Goal: Information Seeking & Learning: Find specific fact

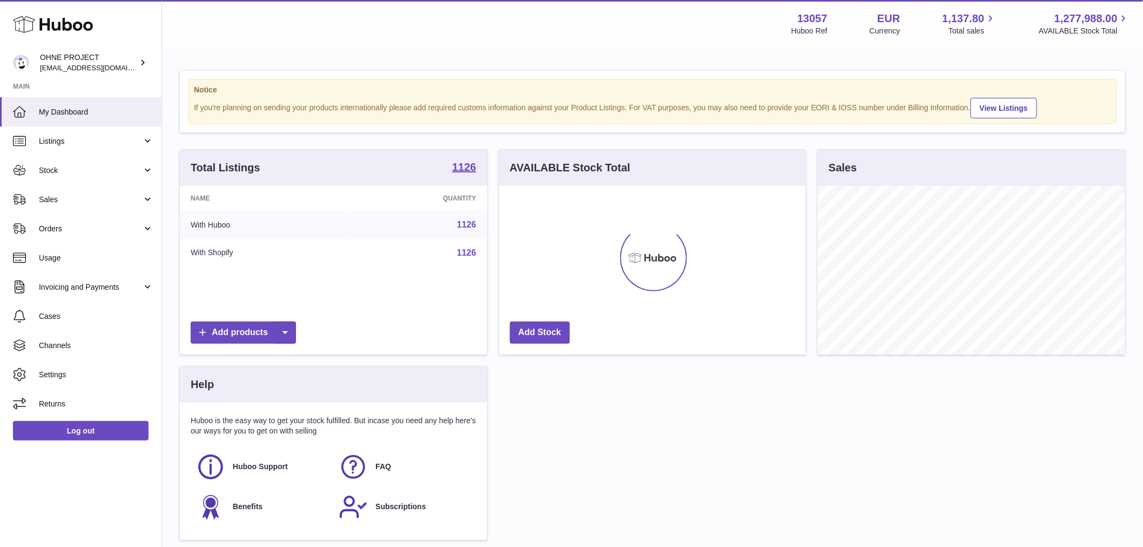
scroll to position [169, 307]
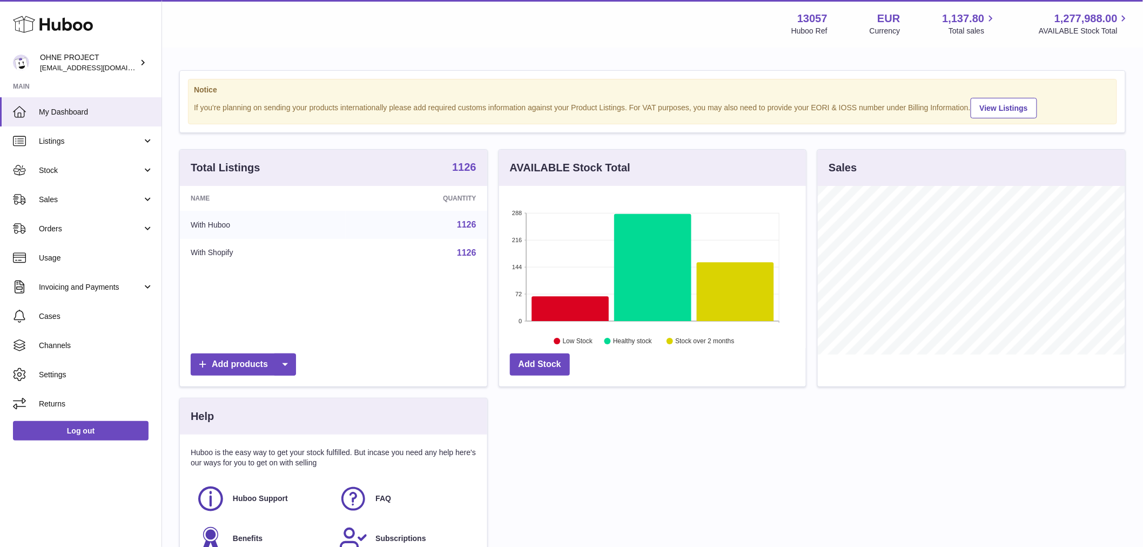
click at [471, 172] on strong "1126" at bounding box center [464, 166] width 24 height 11
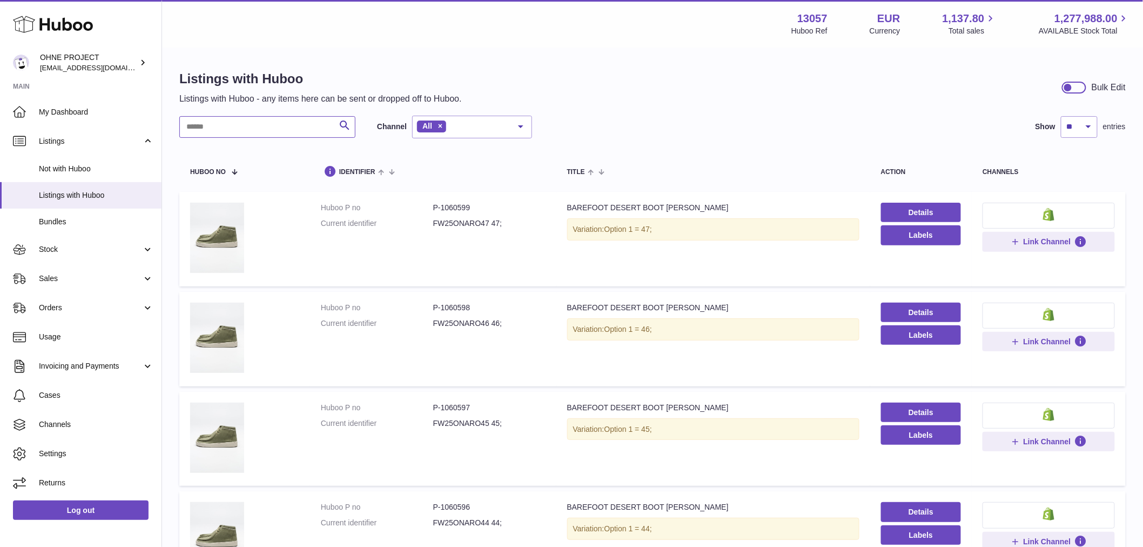
click at [300, 127] on input "text" at bounding box center [267, 127] width 176 height 22
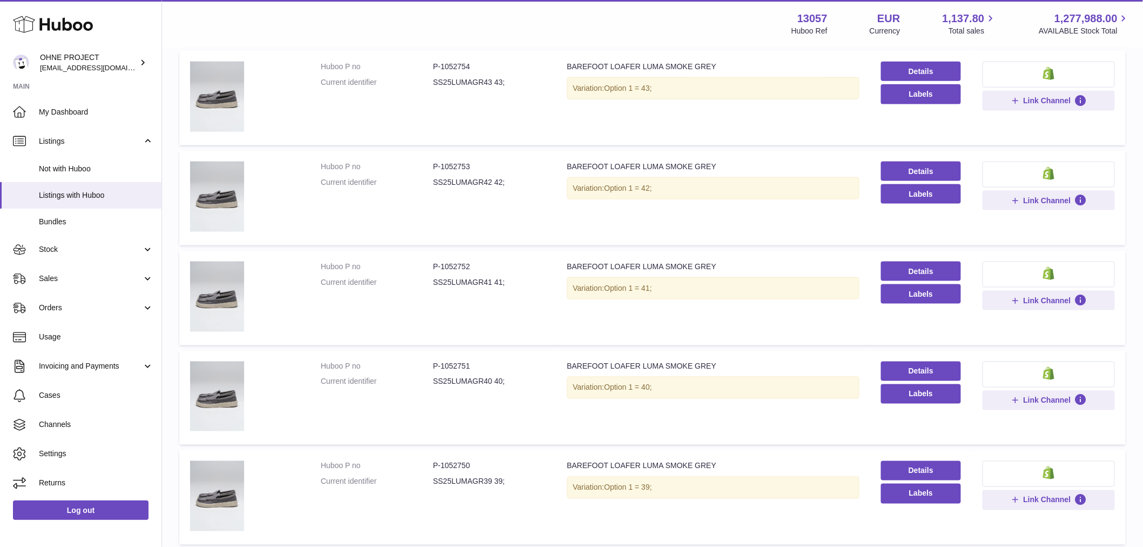
scroll to position [660, 0]
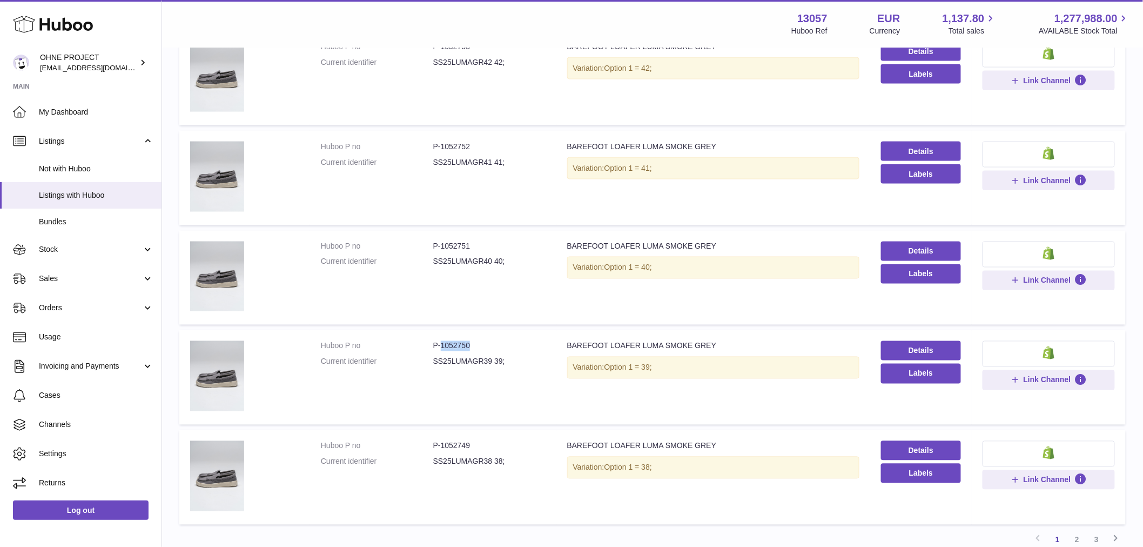
drag, startPoint x: 439, startPoint y: 340, endPoint x: 483, endPoint y: 339, distance: 44.8
click at [483, 341] on dd "P-1052750" at bounding box center [489, 346] width 112 height 10
copy dd "1052750"
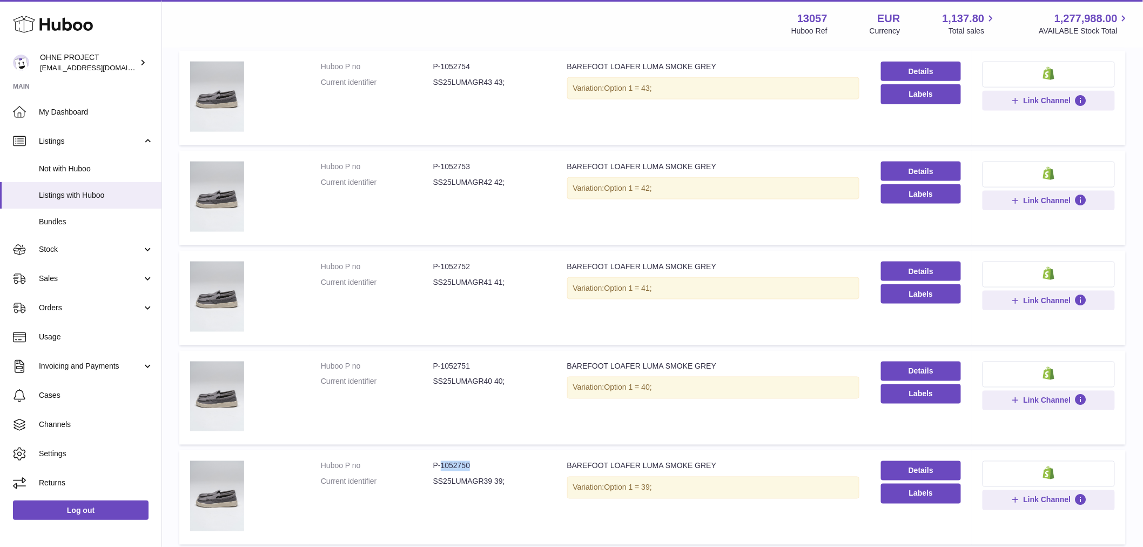
scroll to position [753, 0]
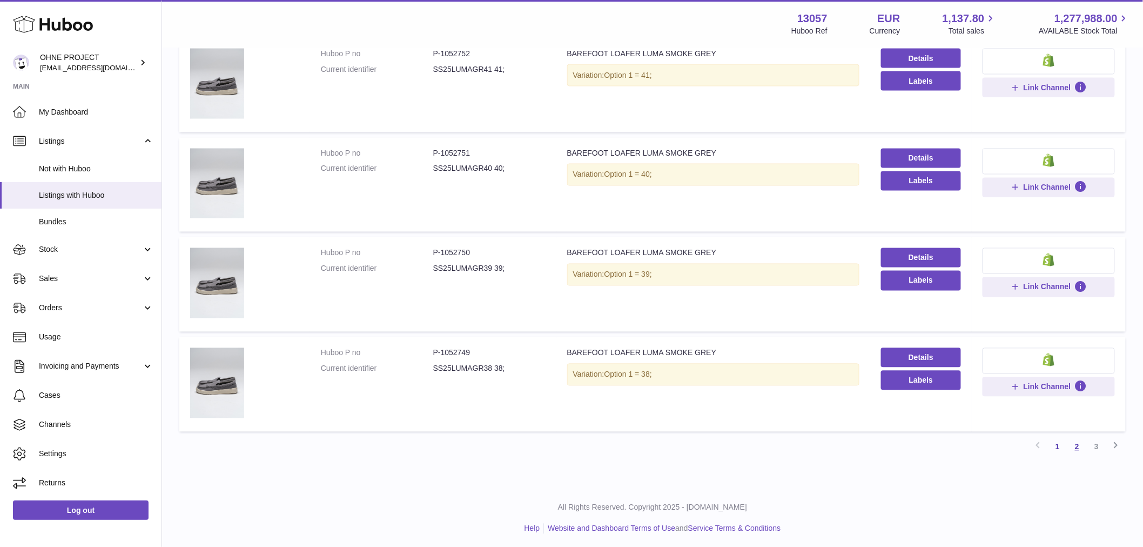
click at [1077, 443] on link "2" at bounding box center [1076, 446] width 19 height 19
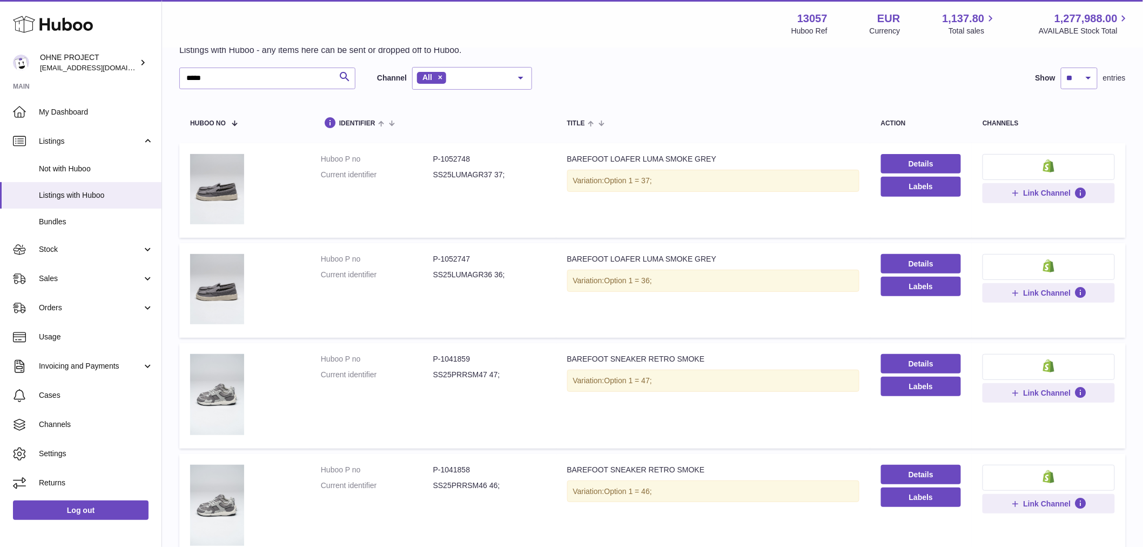
scroll to position [169, 0]
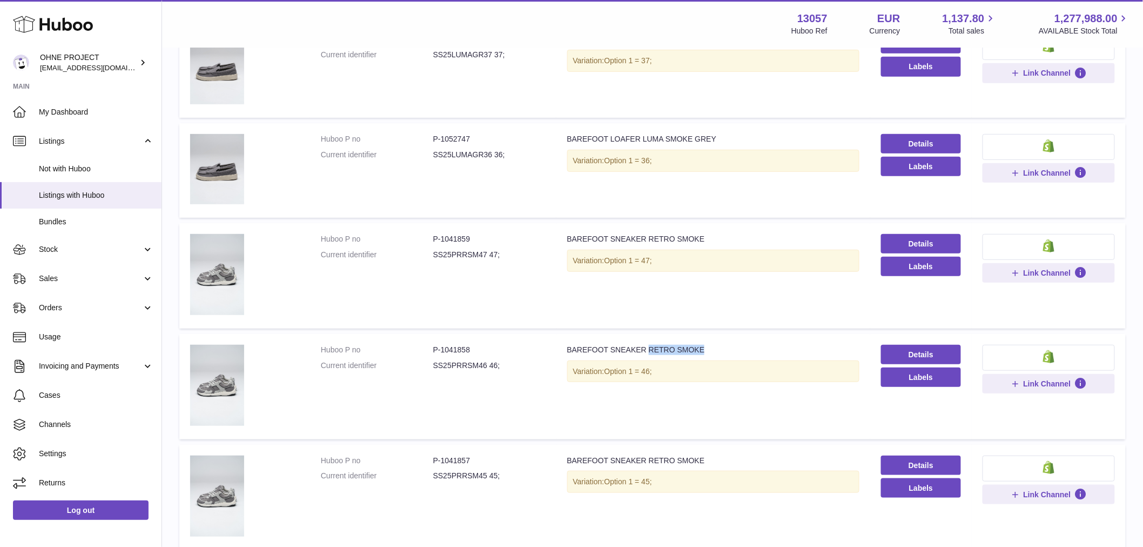
drag, startPoint x: 637, startPoint y: 348, endPoint x: 708, endPoint y: 348, distance: 70.7
click at [708, 348] on div "BAREFOOT SNEAKER RETRO SMOKE" at bounding box center [713, 350] width 292 height 10
copy div "RETRO SMOKE"
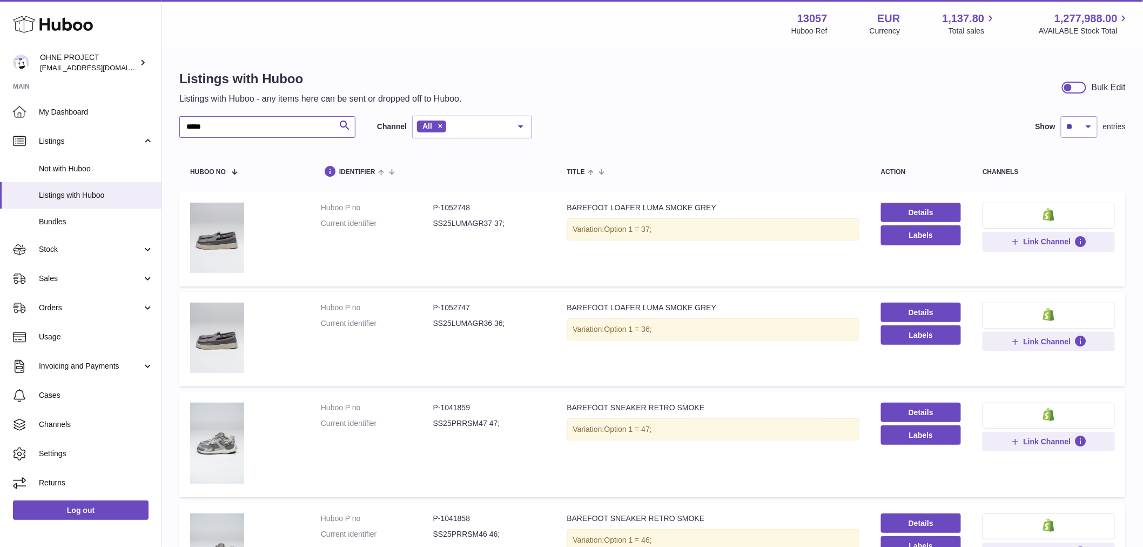
drag, startPoint x: 230, startPoint y: 131, endPoint x: 164, endPoint y: 131, distance: 65.9
paste input "******"
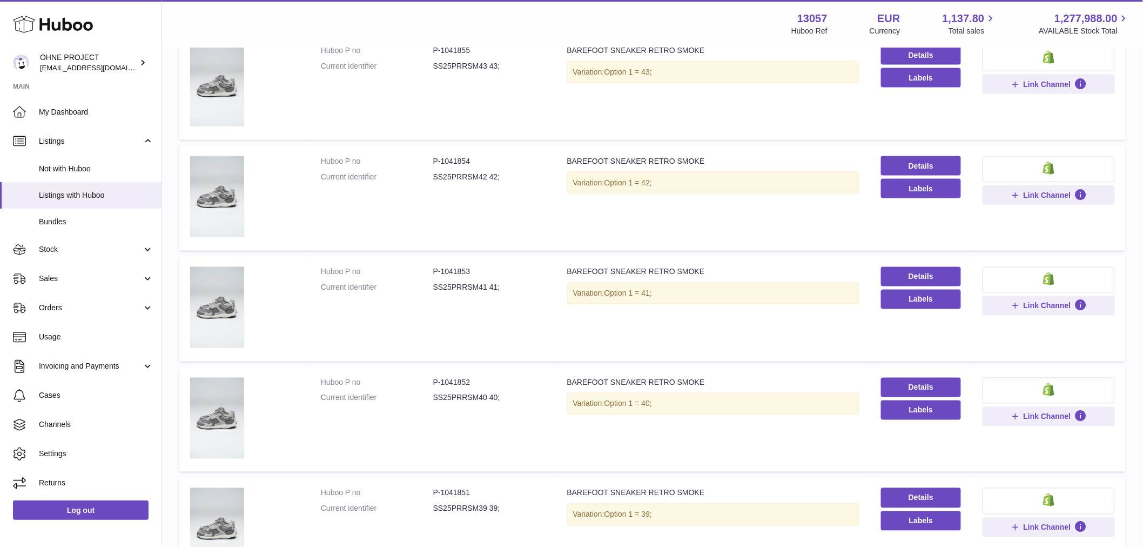
scroll to position [780, 0]
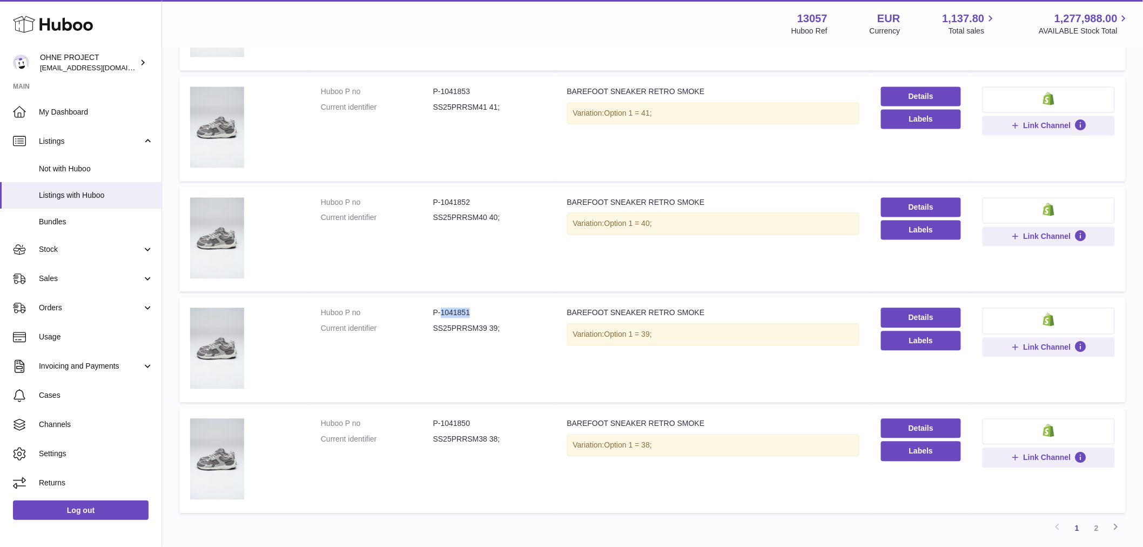
drag, startPoint x: 444, startPoint y: 310, endPoint x: 484, endPoint y: 311, distance: 39.4
click at [483, 311] on dd "P-1041851" at bounding box center [489, 313] width 112 height 10
copy dd "1041851"
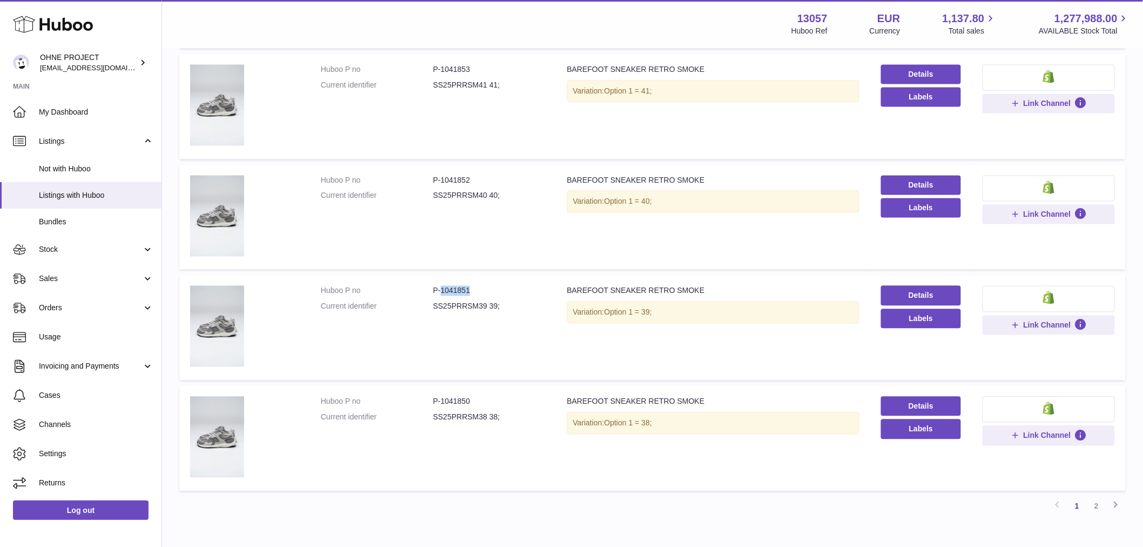
scroll to position [742, 0]
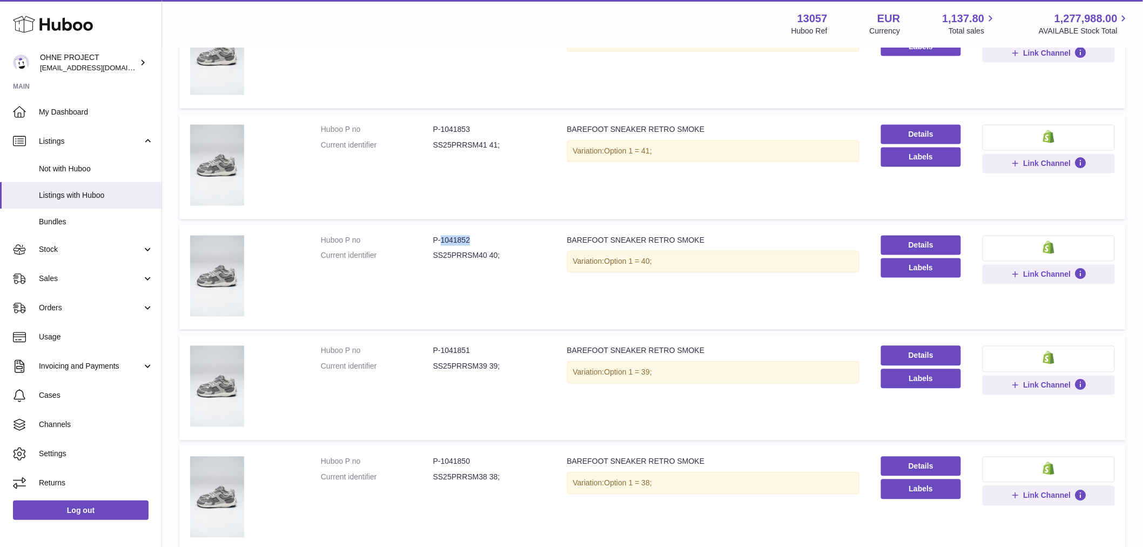
drag, startPoint x: 440, startPoint y: 234, endPoint x: 500, endPoint y: 233, distance: 60.5
click at [500, 235] on dd "P-1041852" at bounding box center [489, 240] width 112 height 10
copy dd "1041852"
click at [449, 306] on td "Huboo P no P-1041852 Current identifier SS25PRRSM40 40;" at bounding box center [433, 277] width 246 height 105
drag, startPoint x: 419, startPoint y: 316, endPoint x: 423, endPoint y: 278, distance: 38.6
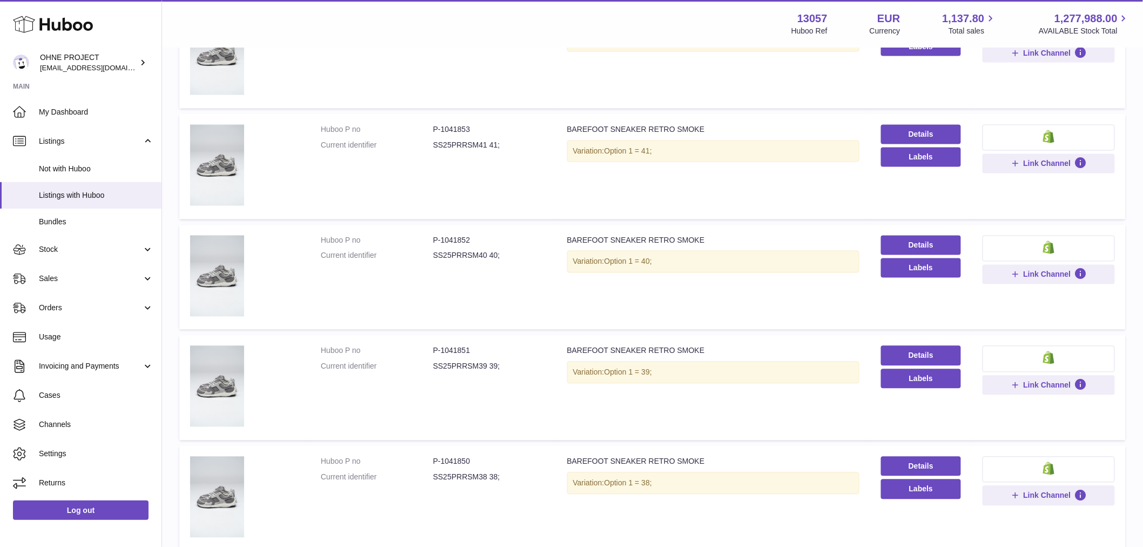
click at [421, 315] on td "Huboo P no P-1041852 Current identifier SS25PRRSM40 40;" at bounding box center [433, 277] width 246 height 105
click at [445, 238] on dd "P-1041852" at bounding box center [489, 240] width 112 height 10
click at [447, 346] on dd "P-1041851" at bounding box center [489, 351] width 112 height 10
drag, startPoint x: 437, startPoint y: 233, endPoint x: 486, endPoint y: 279, distance: 67.2
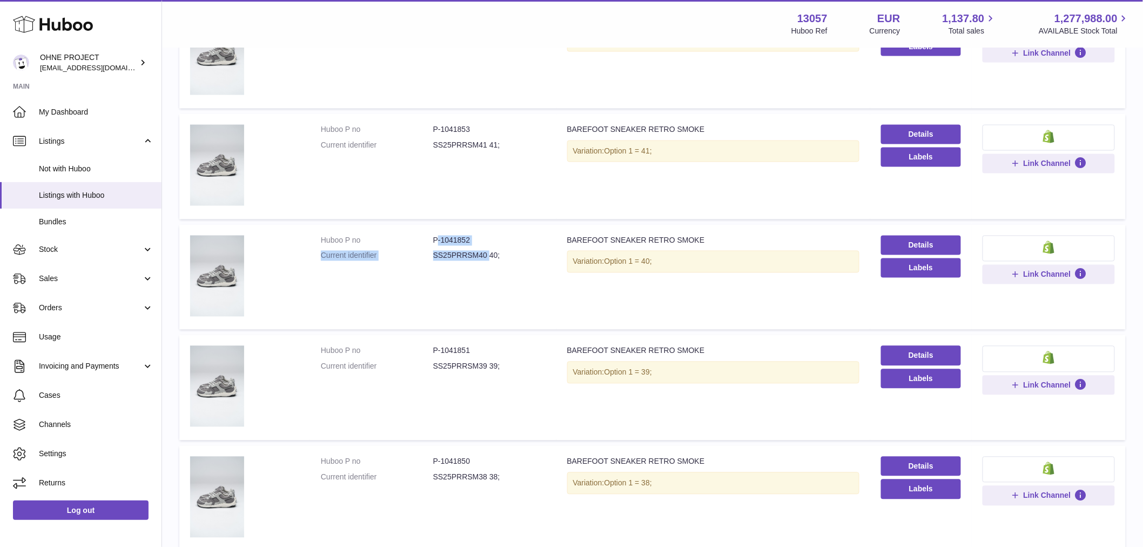
click at [484, 271] on td "Huboo P no P-1041852 Current identifier SS25PRRSM40 40;" at bounding box center [433, 277] width 246 height 105
click at [587, 251] on div "Variation: Option 1 = 40;" at bounding box center [713, 262] width 292 height 22
drag, startPoint x: 439, startPoint y: 237, endPoint x: 481, endPoint y: 235, distance: 41.6
click at [481, 235] on dd "P-1041852" at bounding box center [489, 240] width 112 height 10
copy dd "1041852"
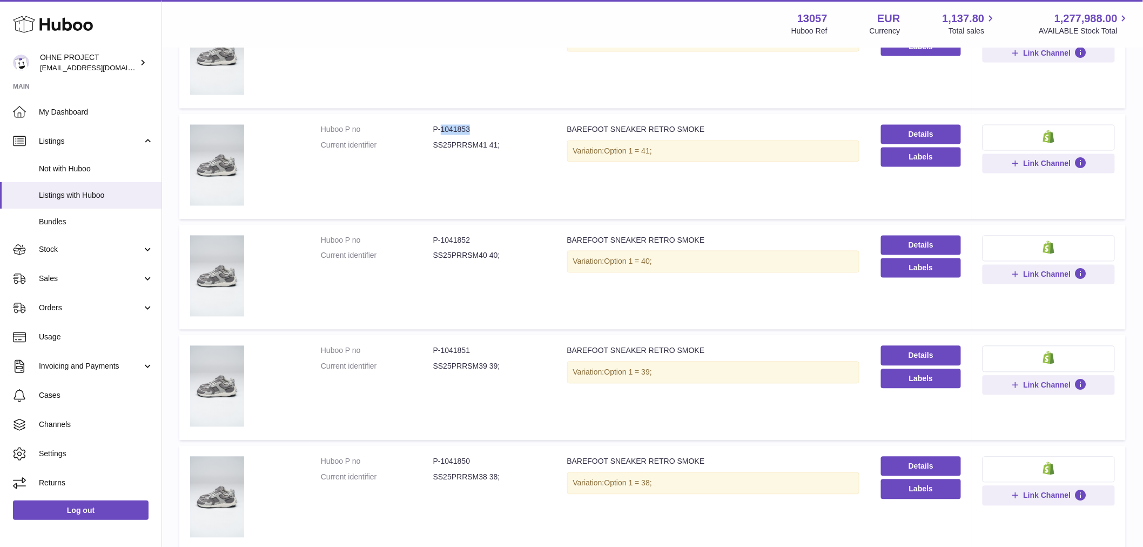
drag, startPoint x: 440, startPoint y: 126, endPoint x: 482, endPoint y: 131, distance: 43.0
click at [482, 131] on dd "P-1041853" at bounding box center [489, 130] width 112 height 10
copy dd "1041853"
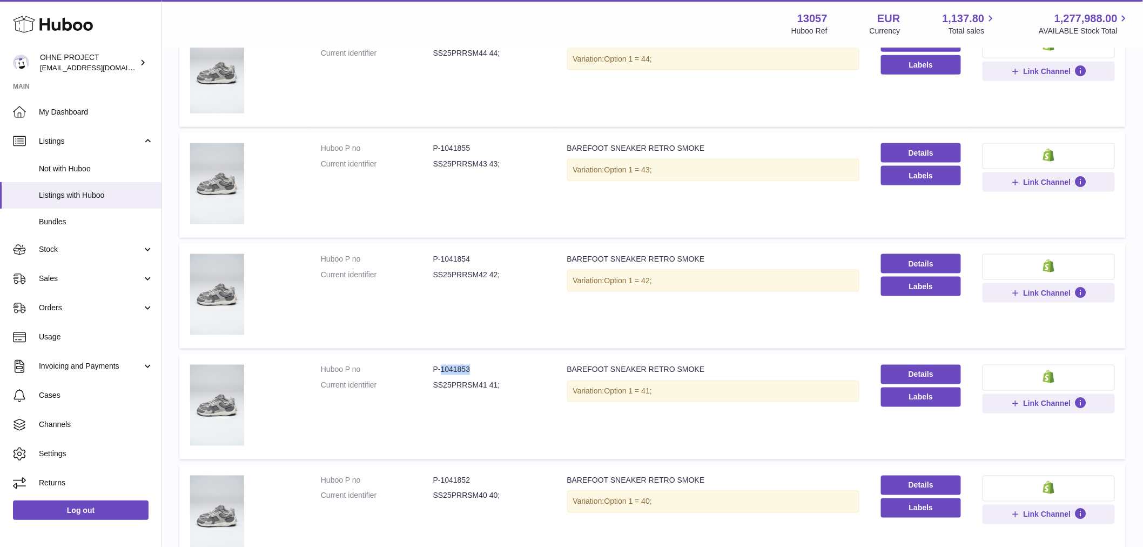
scroll to position [382, 0]
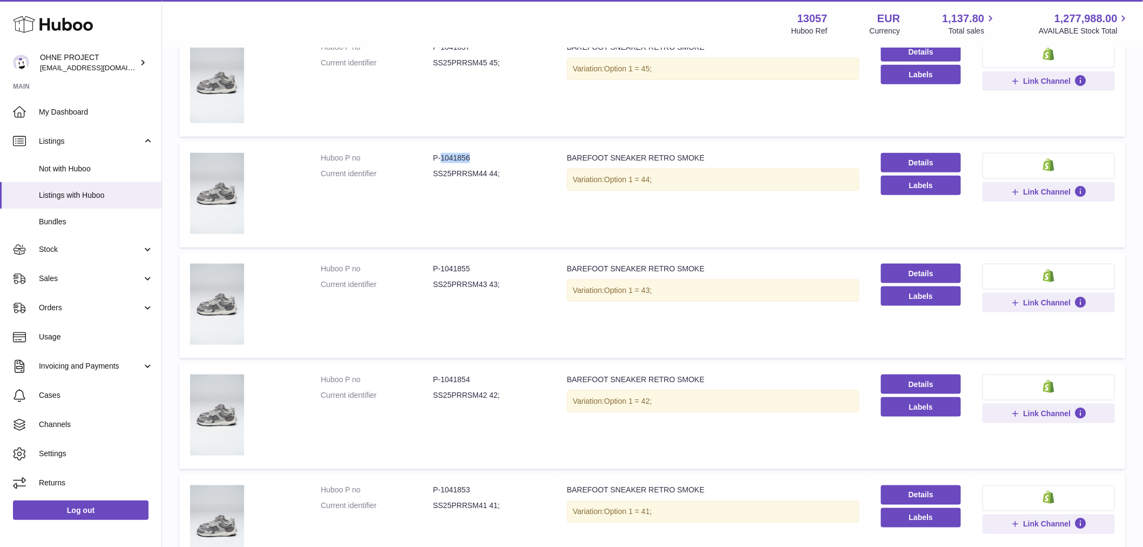
drag, startPoint x: 440, startPoint y: 155, endPoint x: 478, endPoint y: 155, distance: 38.3
click at [478, 155] on dd "P-1041856" at bounding box center [489, 158] width 112 height 10
copy dd "1041856"
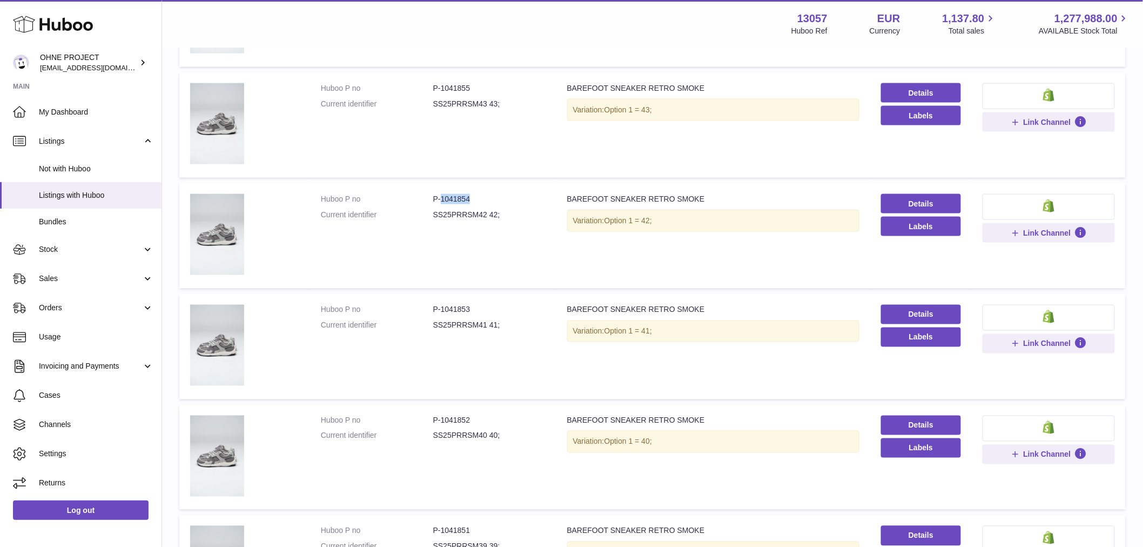
drag, startPoint x: 440, startPoint y: 195, endPoint x: 476, endPoint y: 198, distance: 36.9
click at [476, 198] on dd "P-1041854" at bounding box center [489, 199] width 112 height 10
copy dd "1041854"
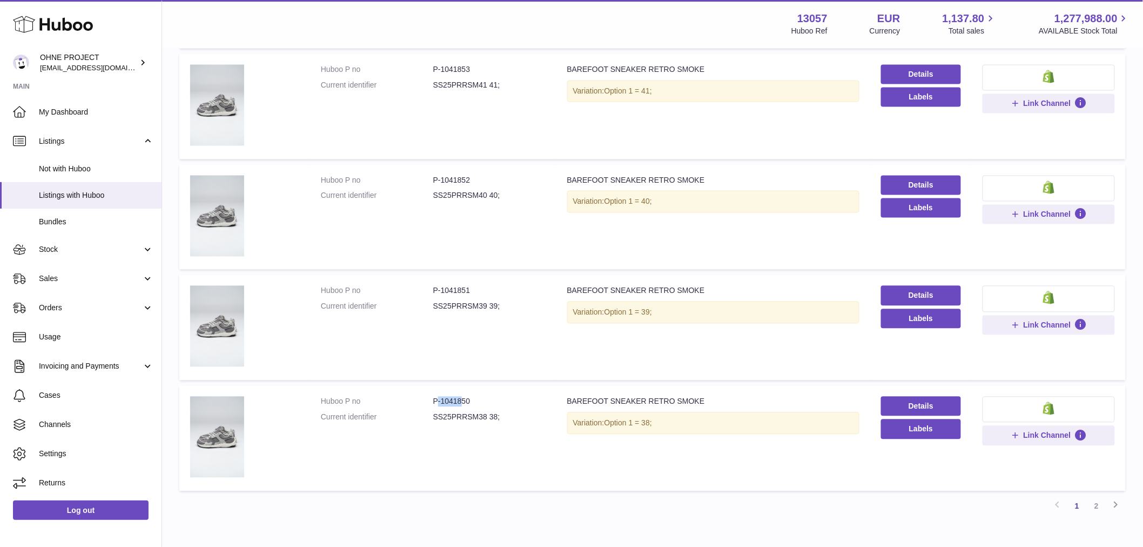
drag, startPoint x: 437, startPoint y: 395, endPoint x: 460, endPoint y: 396, distance: 22.2
click at [460, 396] on dd "P-1041850" at bounding box center [489, 401] width 112 height 10
drag, startPoint x: 458, startPoint y: 397, endPoint x: 444, endPoint y: 401, distance: 14.5
click at [457, 397] on dd "P-1041850" at bounding box center [489, 401] width 112 height 10
click at [436, 407] on dl "Huboo P no P-1041850 Current identifier SS25PRRSM38 38;" at bounding box center [433, 411] width 225 height 31
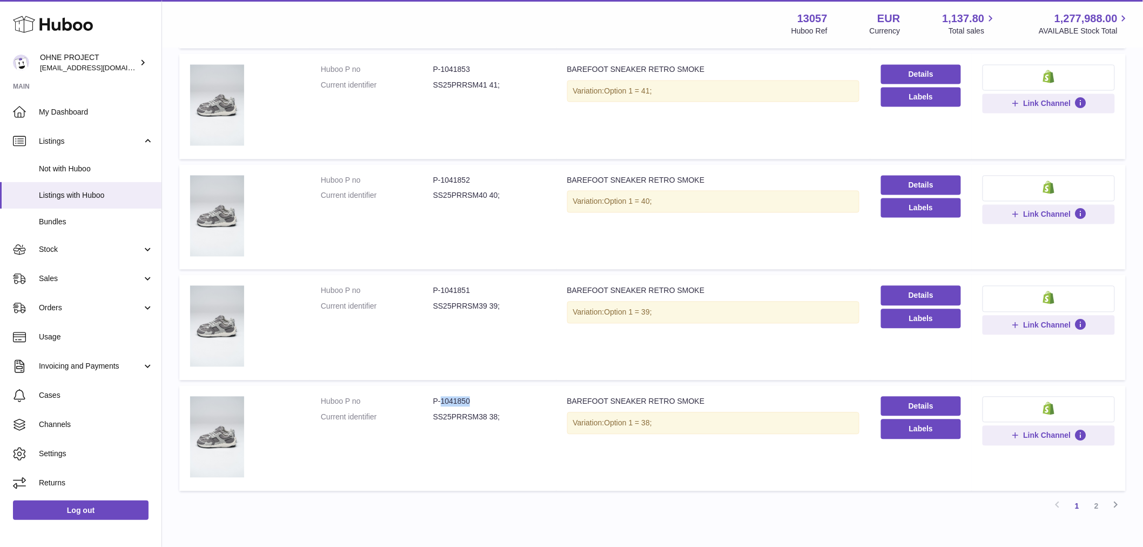
drag, startPoint x: 440, startPoint y: 398, endPoint x: 476, endPoint y: 398, distance: 36.2
click at [476, 398] on dd "P-1041850" at bounding box center [489, 401] width 112 height 10
copy dd "1041850"
drag, startPoint x: 440, startPoint y: 68, endPoint x: 489, endPoint y: 66, distance: 49.7
click at [489, 66] on dd "P-1041853" at bounding box center [489, 70] width 112 height 10
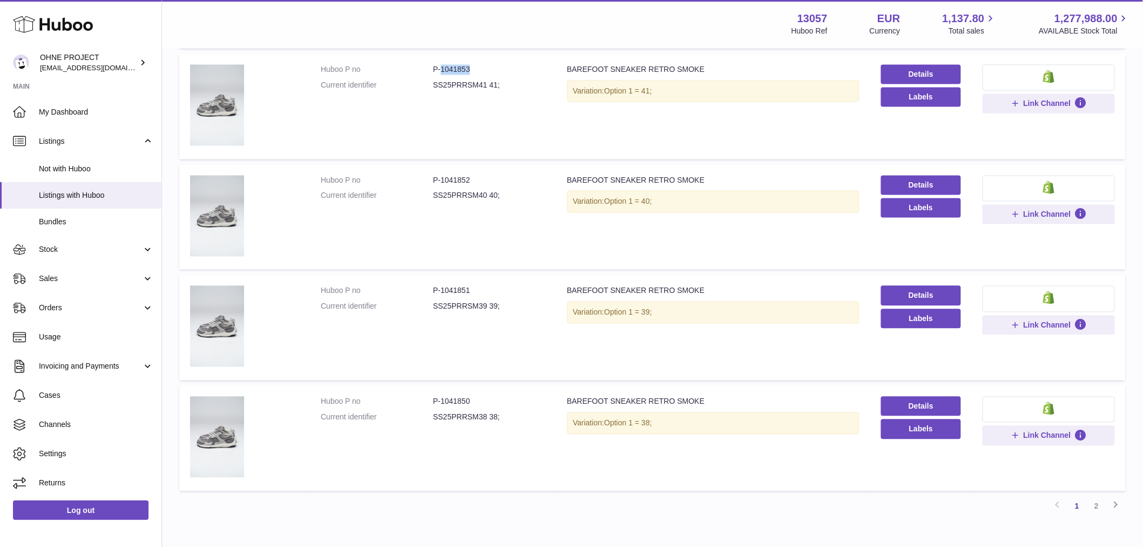
copy dd "1041853"
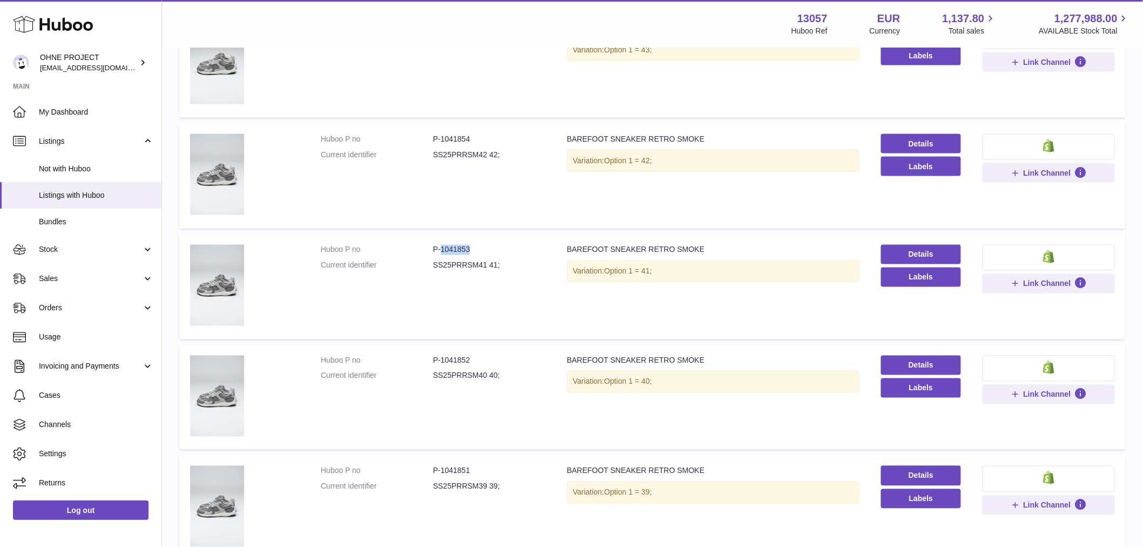
scroll to position [562, 0]
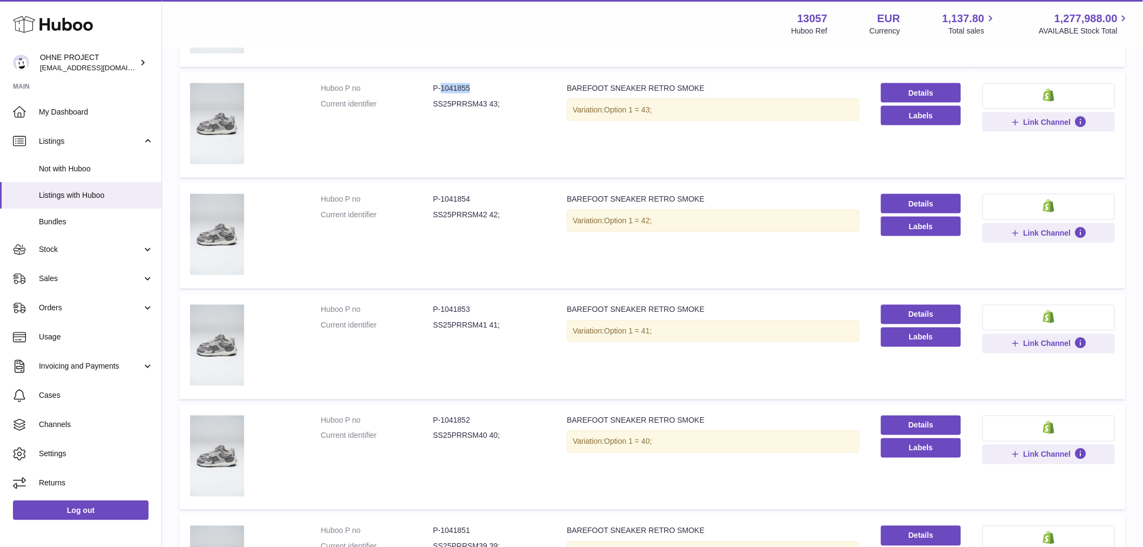
drag, startPoint x: 439, startPoint y: 85, endPoint x: 474, endPoint y: 78, distance: 36.3
click at [474, 78] on td "Huboo P no P-1041855 Current identifier SS25PRRSM43 43;" at bounding box center [433, 124] width 246 height 105
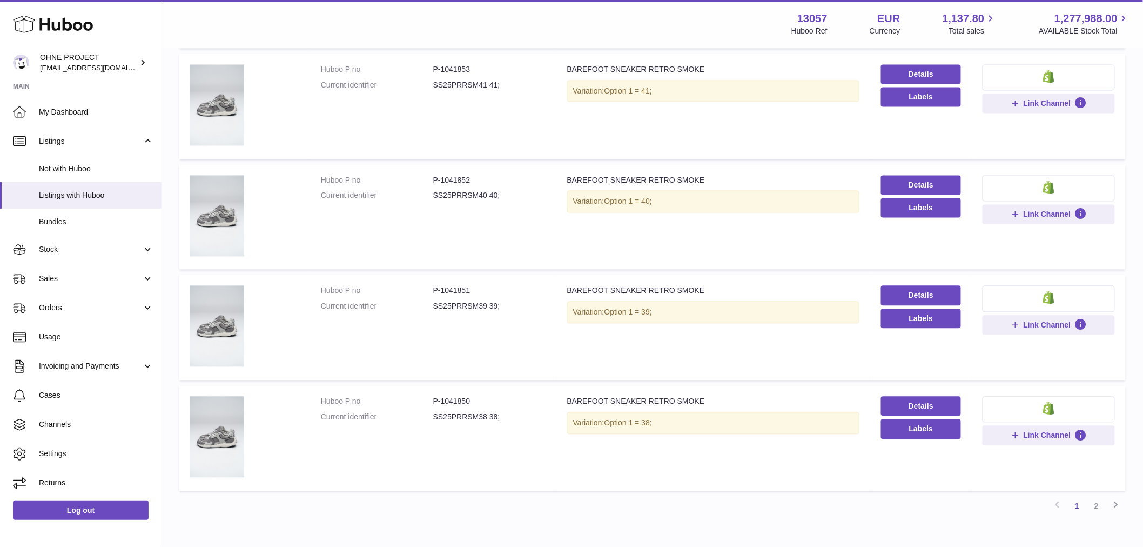
scroll to position [862, 0]
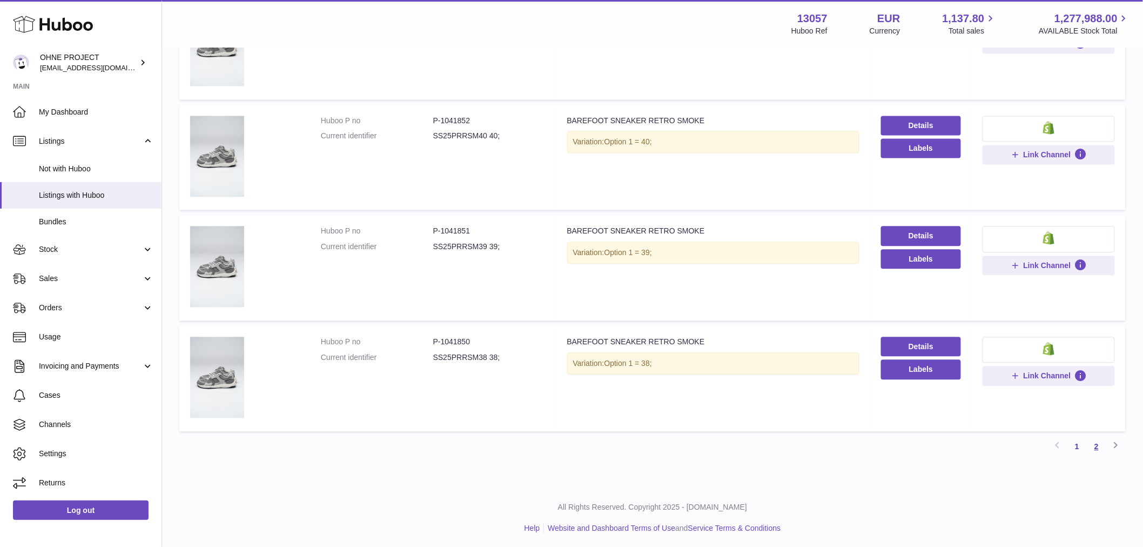
click at [1096, 443] on link "2" at bounding box center [1096, 445] width 19 height 19
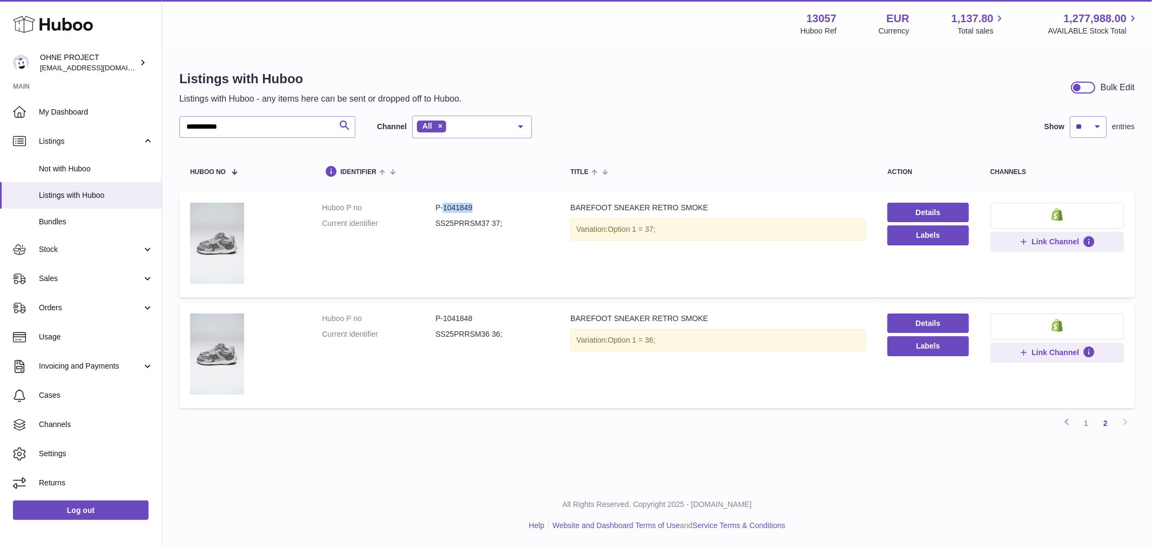
drag, startPoint x: 440, startPoint y: 208, endPoint x: 481, endPoint y: 203, distance: 40.9
click at [480, 203] on dd "P-1041849" at bounding box center [491, 208] width 113 height 10
drag, startPoint x: 442, startPoint y: 317, endPoint x: 475, endPoint y: 322, distance: 33.9
click at [475, 322] on dd "P-1041848" at bounding box center [491, 318] width 113 height 10
click at [1086, 423] on link "1" at bounding box center [1085, 422] width 19 height 19
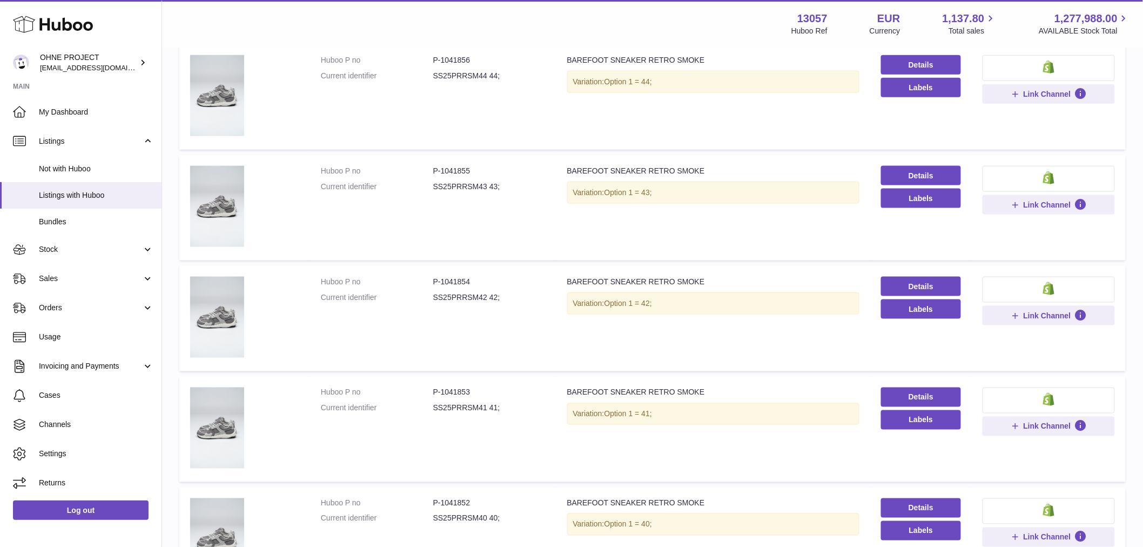
scroll to position [720, 0]
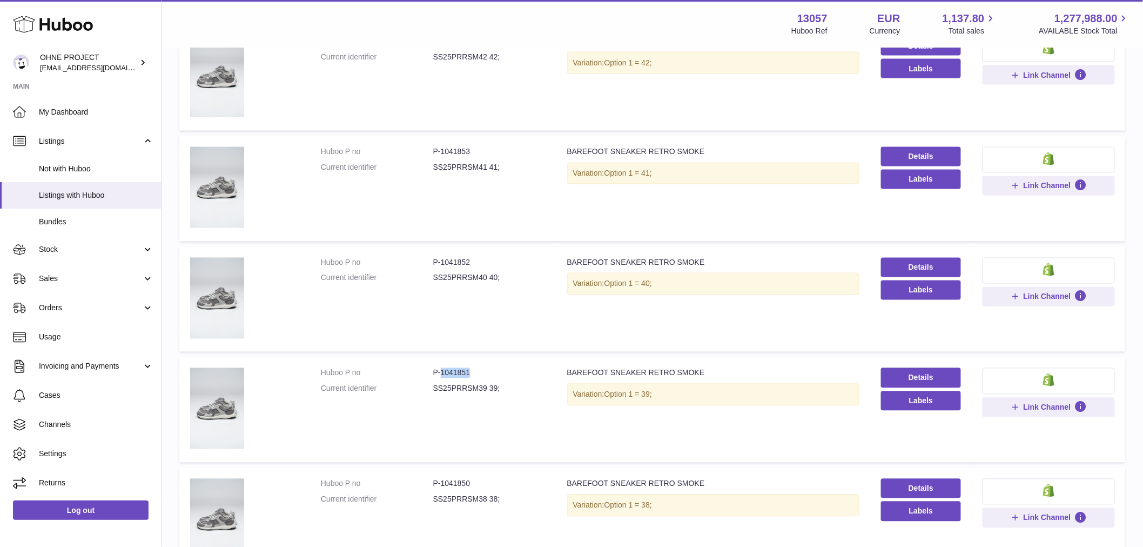
drag, startPoint x: 438, startPoint y: 371, endPoint x: 470, endPoint y: 370, distance: 31.9
click at [470, 370] on dd "P-1041851" at bounding box center [489, 373] width 112 height 10
drag, startPoint x: 439, startPoint y: 257, endPoint x: 503, endPoint y: 260, distance: 63.8
click at [501, 259] on dd "P-1041852" at bounding box center [489, 263] width 112 height 10
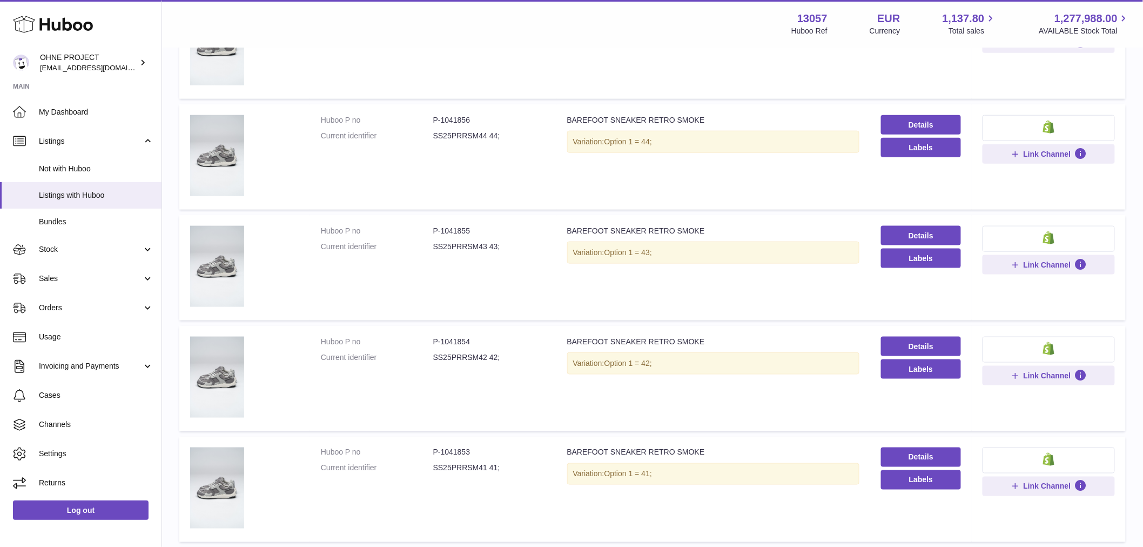
scroll to position [240, 0]
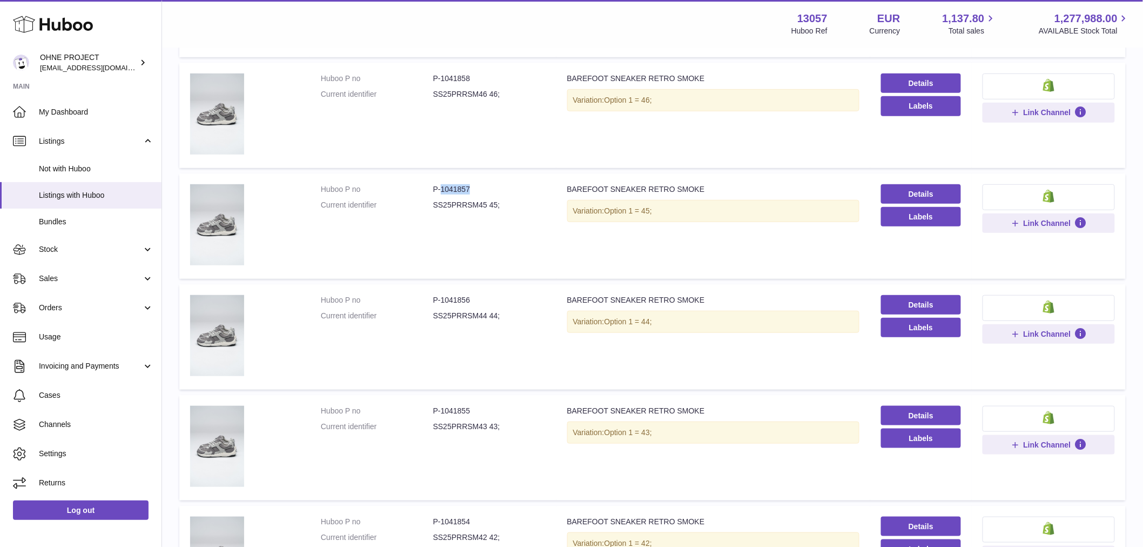
drag, startPoint x: 439, startPoint y: 188, endPoint x: 481, endPoint y: 189, distance: 42.1
click at [481, 189] on dd "P-1041857" at bounding box center [489, 189] width 112 height 10
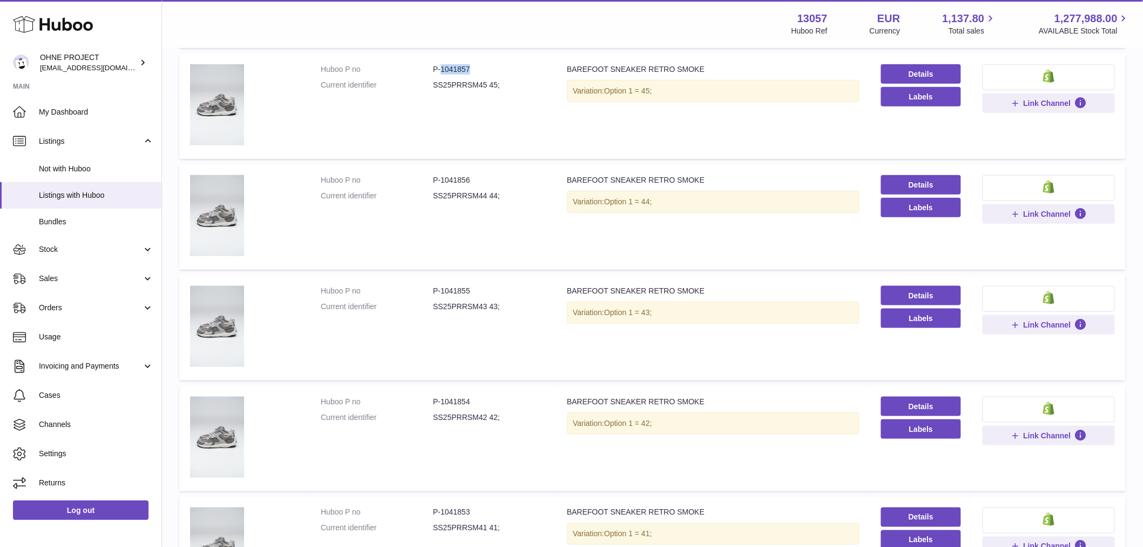
scroll to position [540, 0]
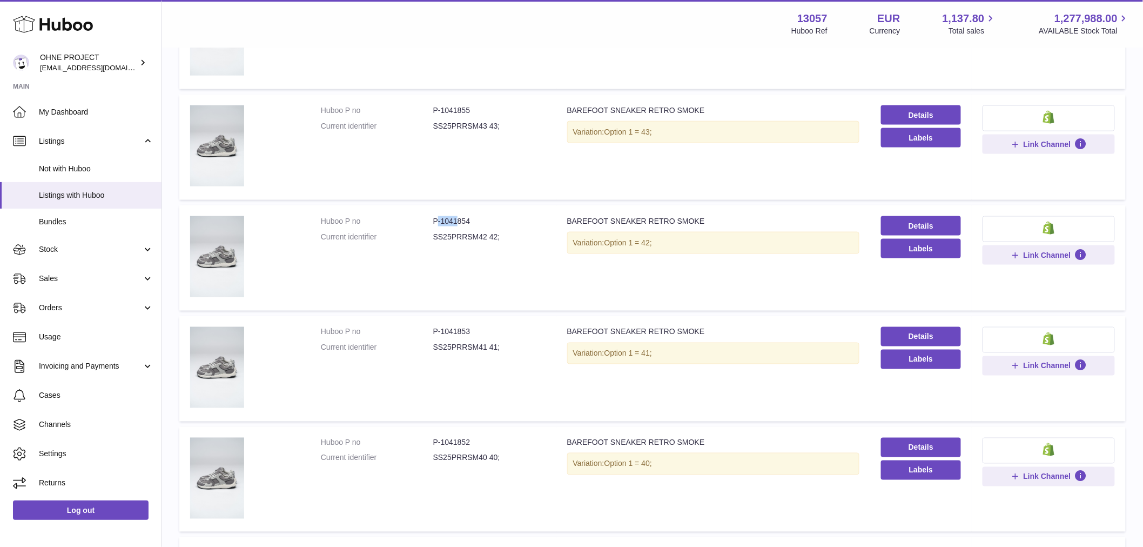
drag, startPoint x: 437, startPoint y: 222, endPoint x: 453, endPoint y: 218, distance: 15.7
click at [453, 218] on dd "P-1041854" at bounding box center [489, 221] width 112 height 10
click at [449, 232] on dd "SS25PRRSM42 42;" at bounding box center [489, 237] width 112 height 10
drag, startPoint x: 439, startPoint y: 219, endPoint x: 471, endPoint y: 216, distance: 32.0
click at [469, 217] on dd "P-1041854" at bounding box center [489, 221] width 112 height 10
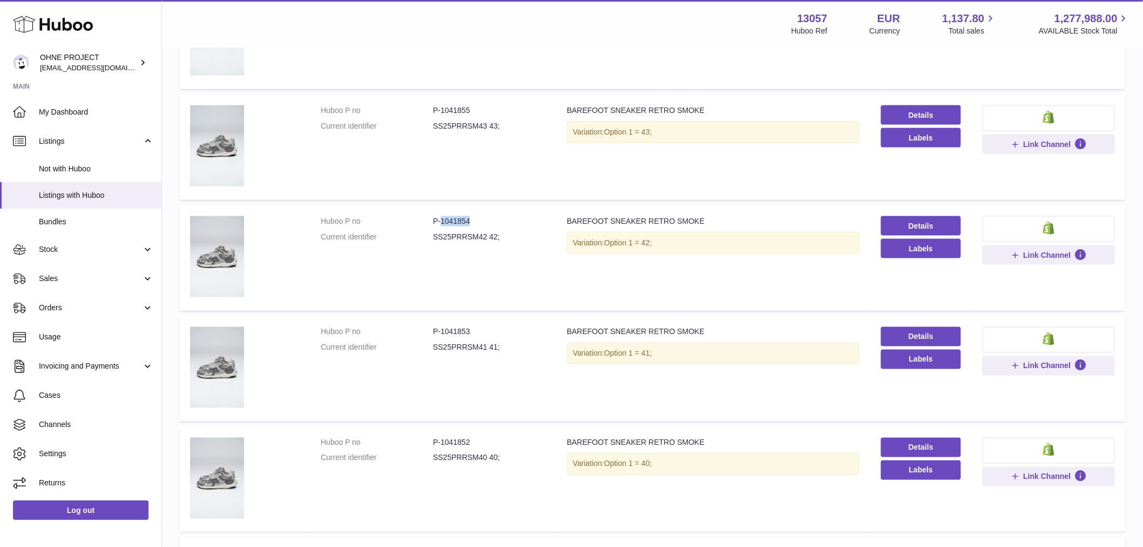
scroll to position [480, 0]
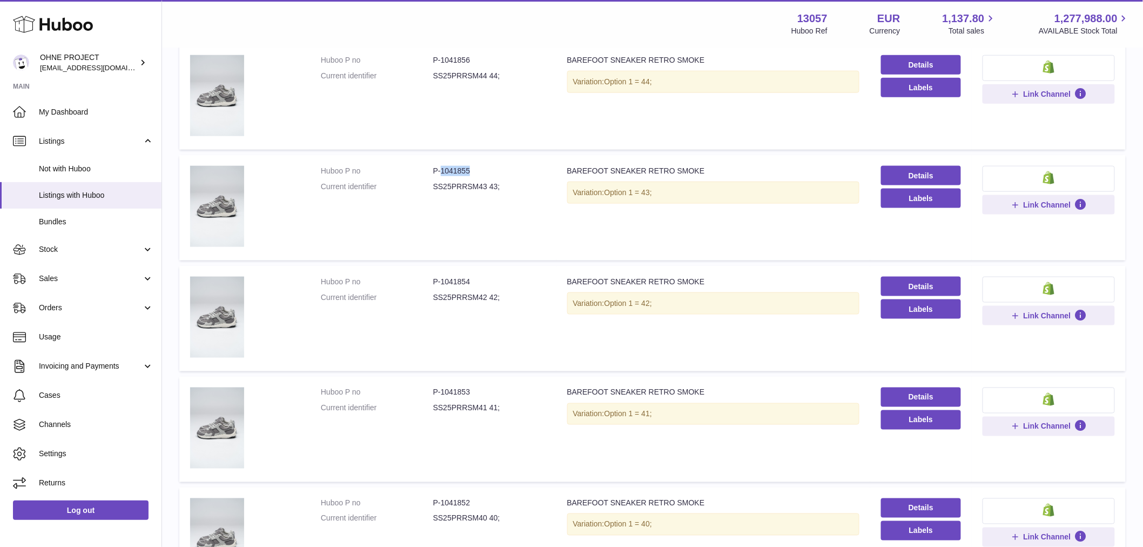
drag, startPoint x: 439, startPoint y: 169, endPoint x: 489, endPoint y: 170, distance: 49.7
click at [487, 170] on dd "P-1041855" at bounding box center [489, 171] width 112 height 10
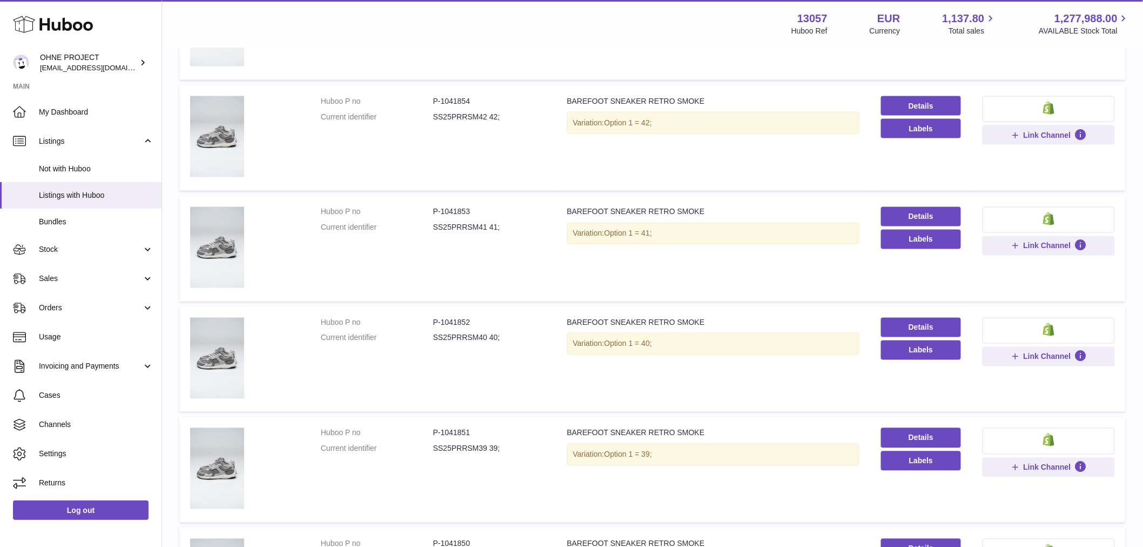
scroll to position [840, 0]
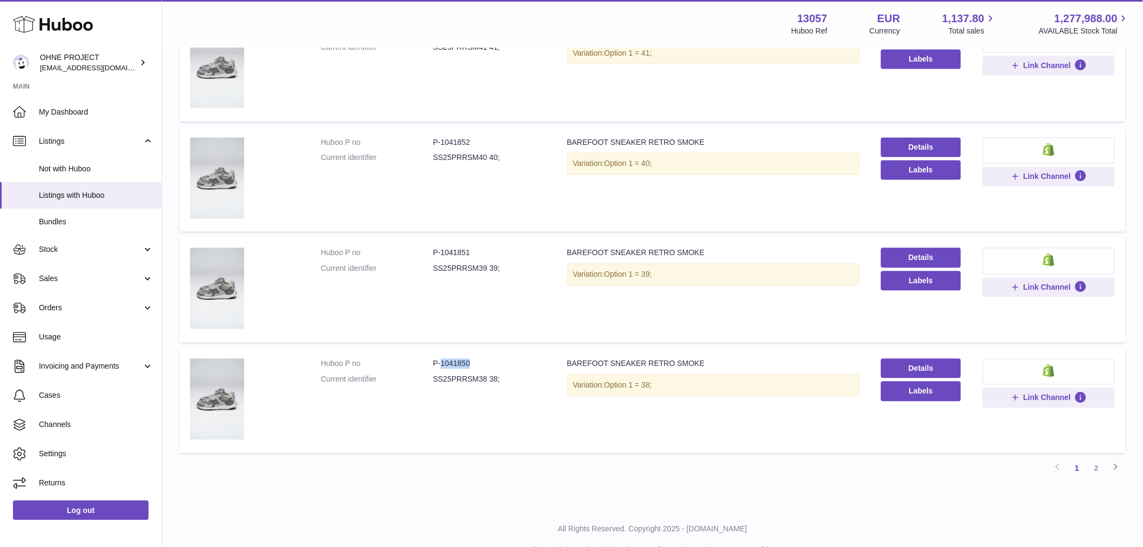
drag, startPoint x: 440, startPoint y: 360, endPoint x: 481, endPoint y: 362, distance: 41.7
click at [481, 362] on dd "P-1041850" at bounding box center [489, 364] width 112 height 10
drag, startPoint x: 440, startPoint y: 250, endPoint x: 479, endPoint y: 250, distance: 38.9
click at [479, 250] on dd "P-1041851" at bounding box center [489, 253] width 112 height 10
drag, startPoint x: 439, startPoint y: 139, endPoint x: 489, endPoint y: 139, distance: 50.2
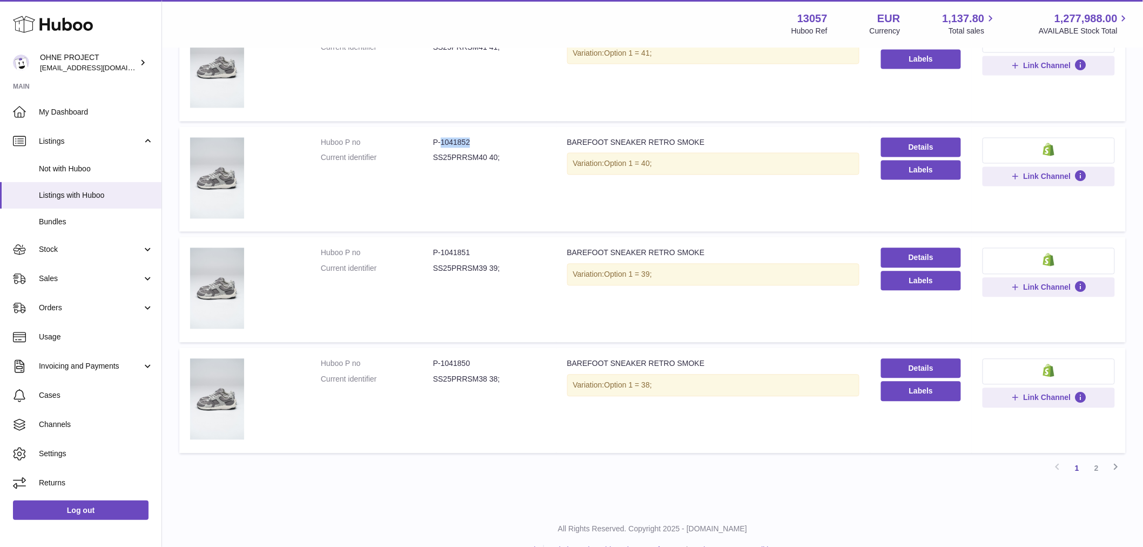
click at [489, 139] on dd "P-1041852" at bounding box center [489, 143] width 112 height 10
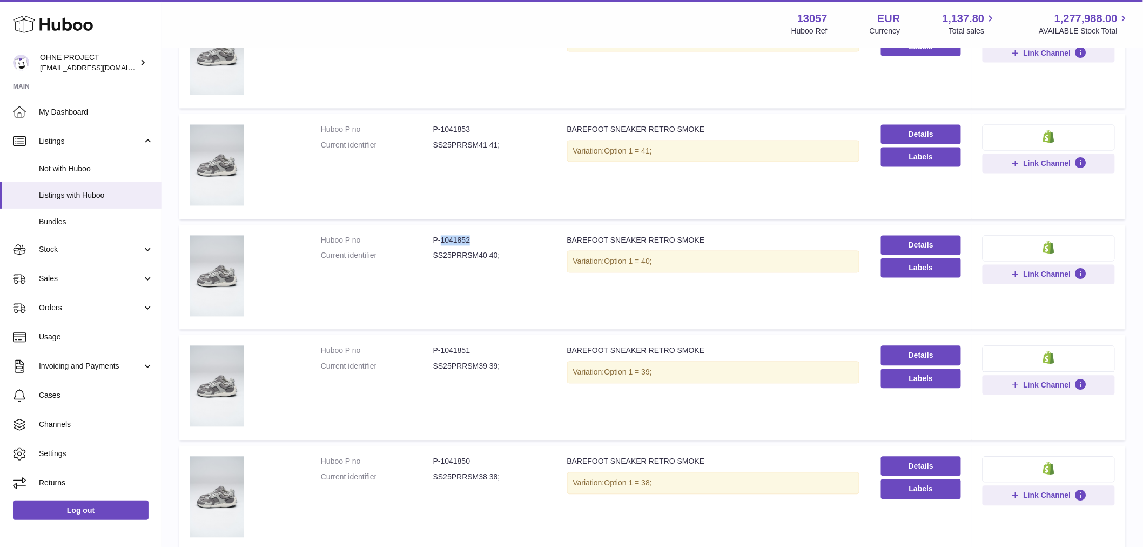
scroll to position [862, 0]
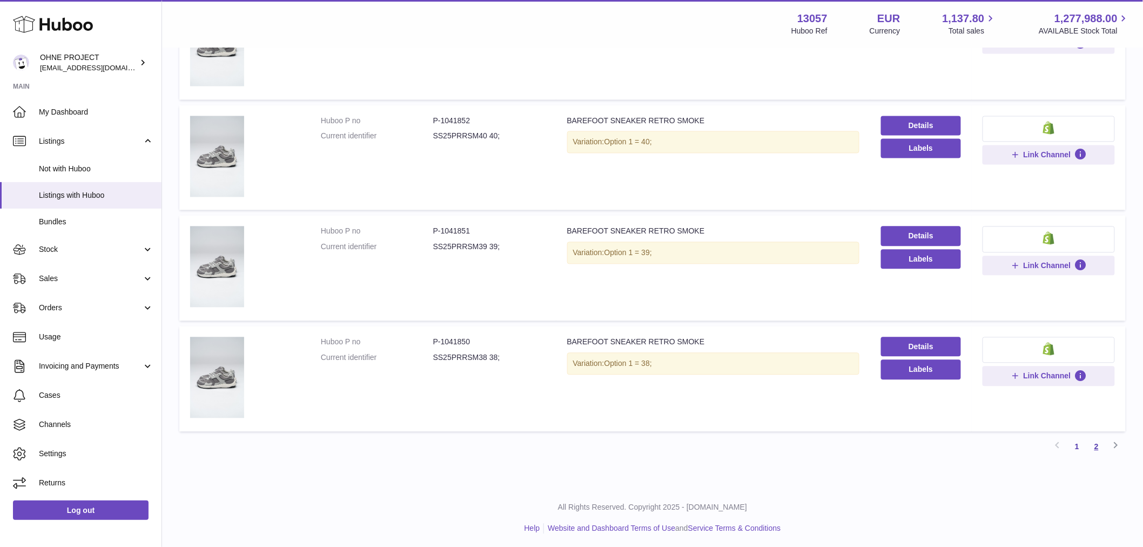
click at [1099, 446] on link "2" at bounding box center [1096, 445] width 19 height 19
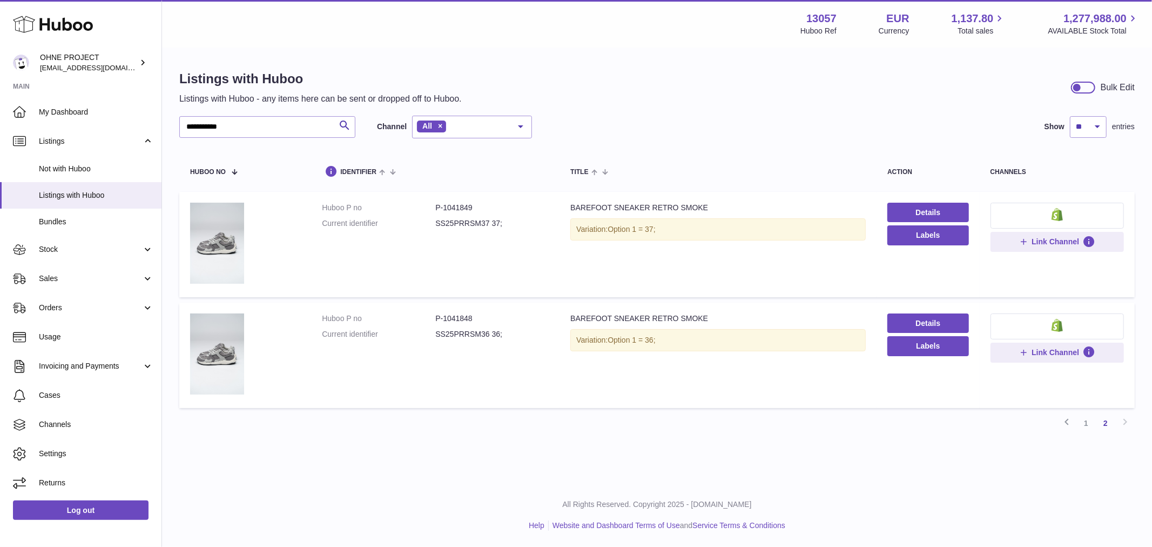
click at [443, 207] on dd "P-1041849" at bounding box center [491, 208] width 113 height 10
drag, startPoint x: 441, startPoint y: 205, endPoint x: 488, endPoint y: 208, distance: 47.1
click at [488, 208] on dd "P-1041849" at bounding box center [491, 208] width 113 height 10
click at [1087, 427] on link "1" at bounding box center [1085, 422] width 19 height 19
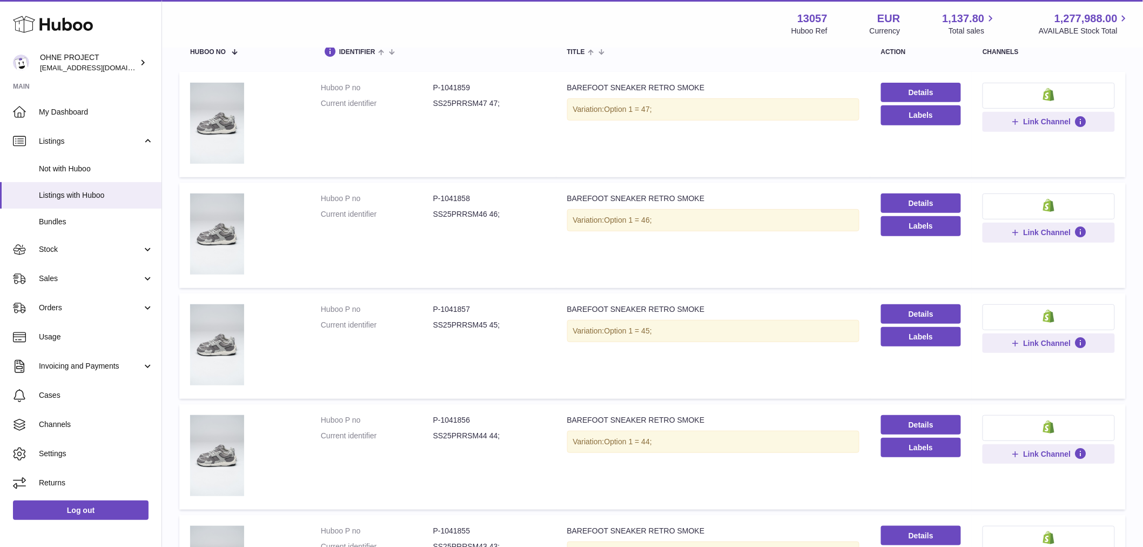
scroll to position [240, 0]
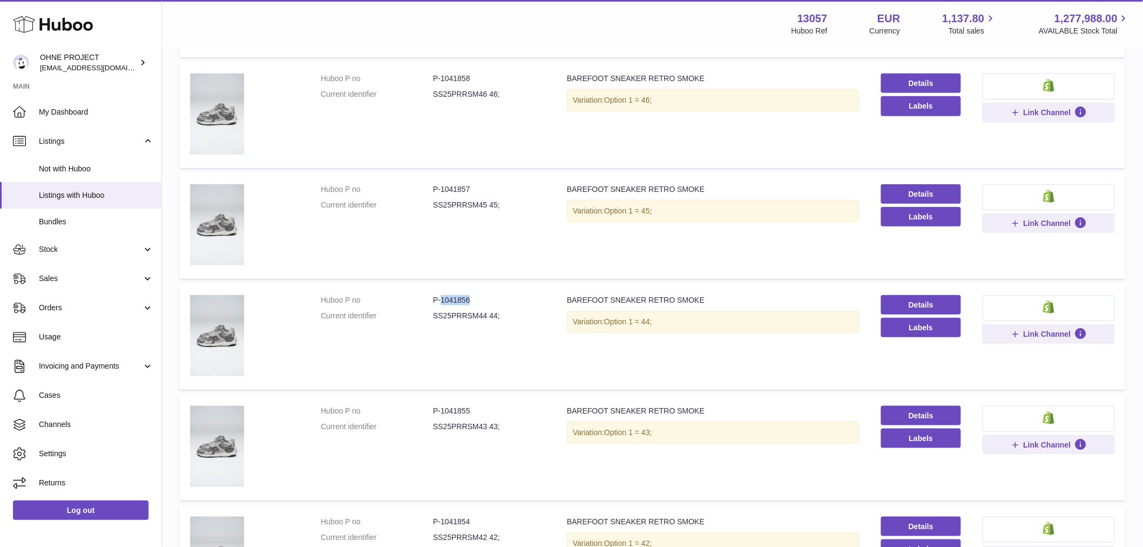
drag, startPoint x: 440, startPoint y: 298, endPoint x: 481, endPoint y: 293, distance: 41.3
click at [481, 295] on dd "P-1041856" at bounding box center [489, 300] width 112 height 10
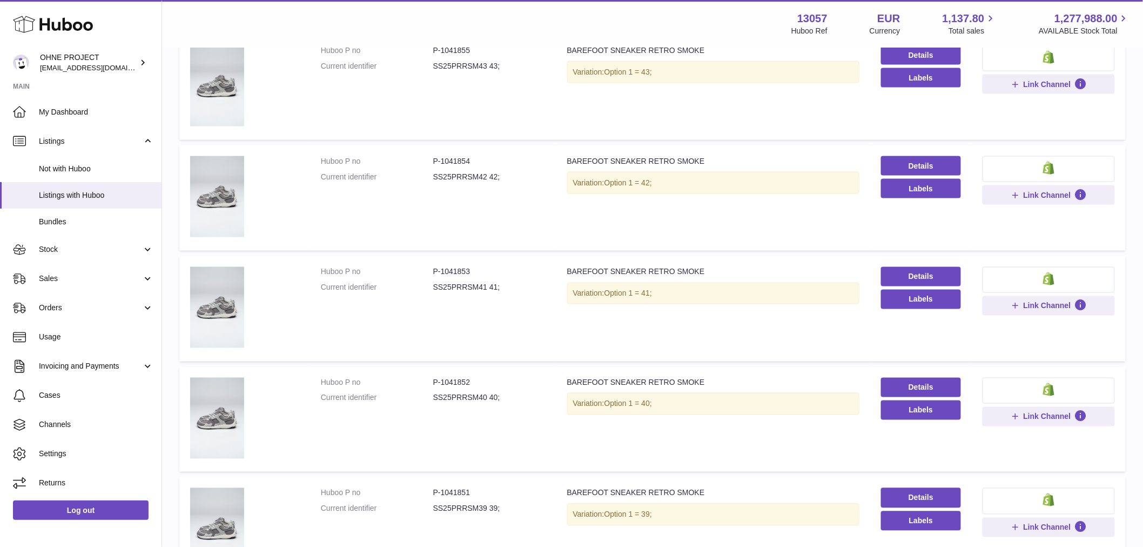
scroll to position [780, 0]
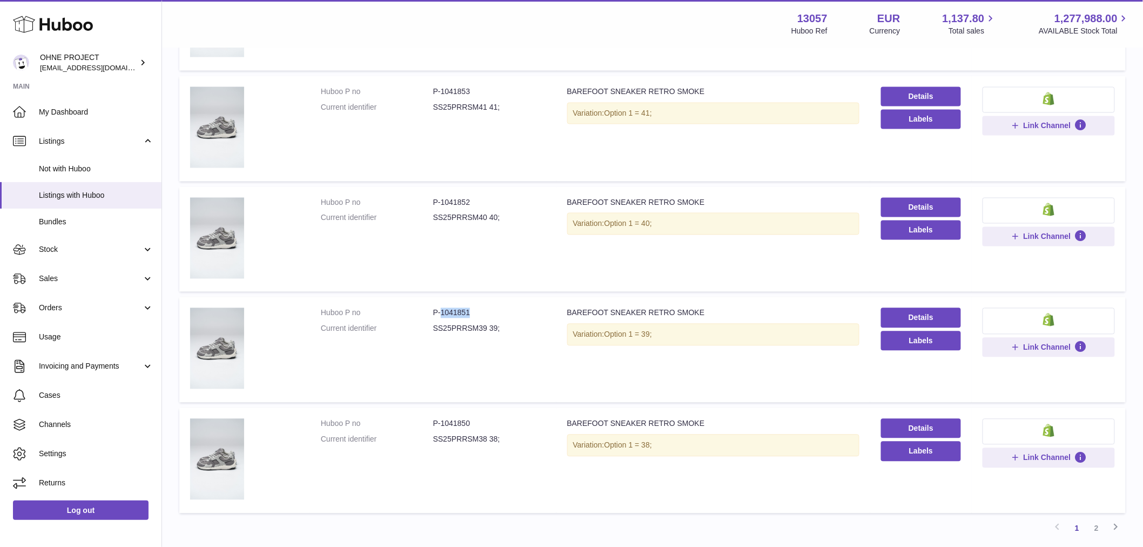
drag, startPoint x: 440, startPoint y: 306, endPoint x: 485, endPoint y: 305, distance: 45.4
click at [484, 308] on dd "P-1041851" at bounding box center [489, 313] width 112 height 10
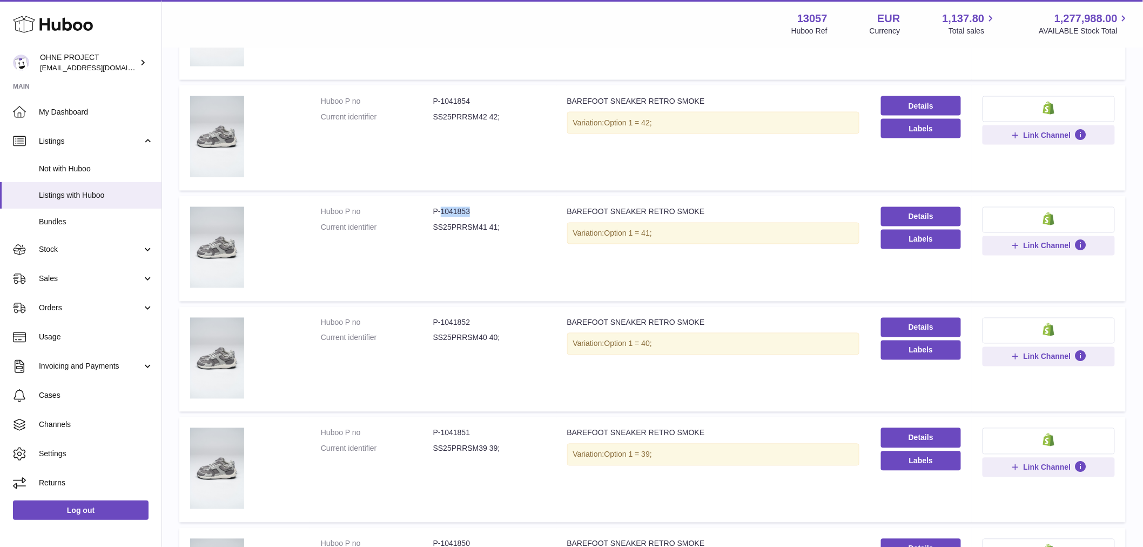
drag, startPoint x: 440, startPoint y: 206, endPoint x: 489, endPoint y: 210, distance: 49.3
click at [489, 210] on dd "P-1041853" at bounding box center [489, 212] width 112 height 10
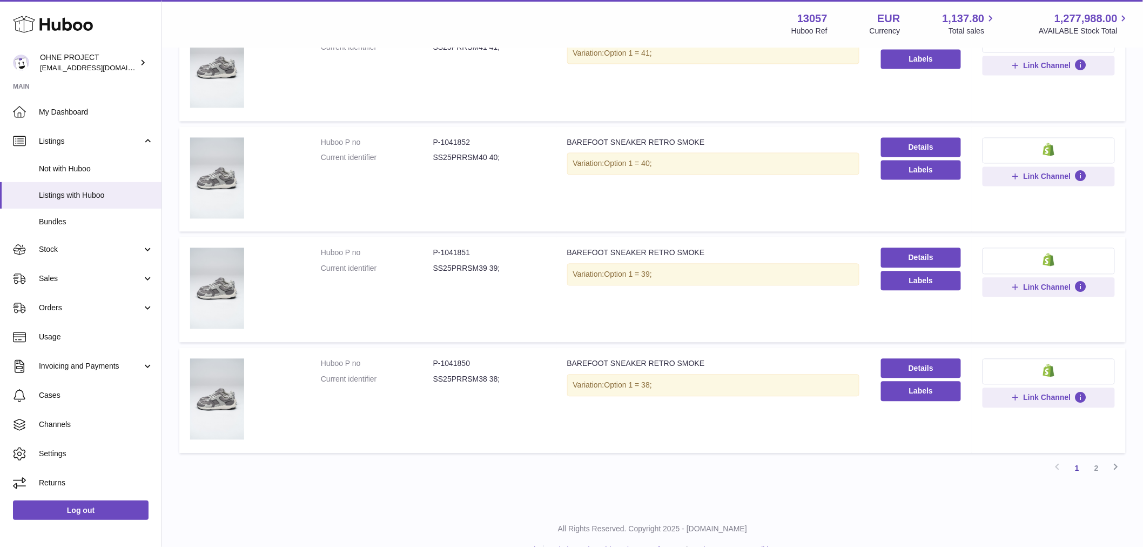
scroll to position [862, 0]
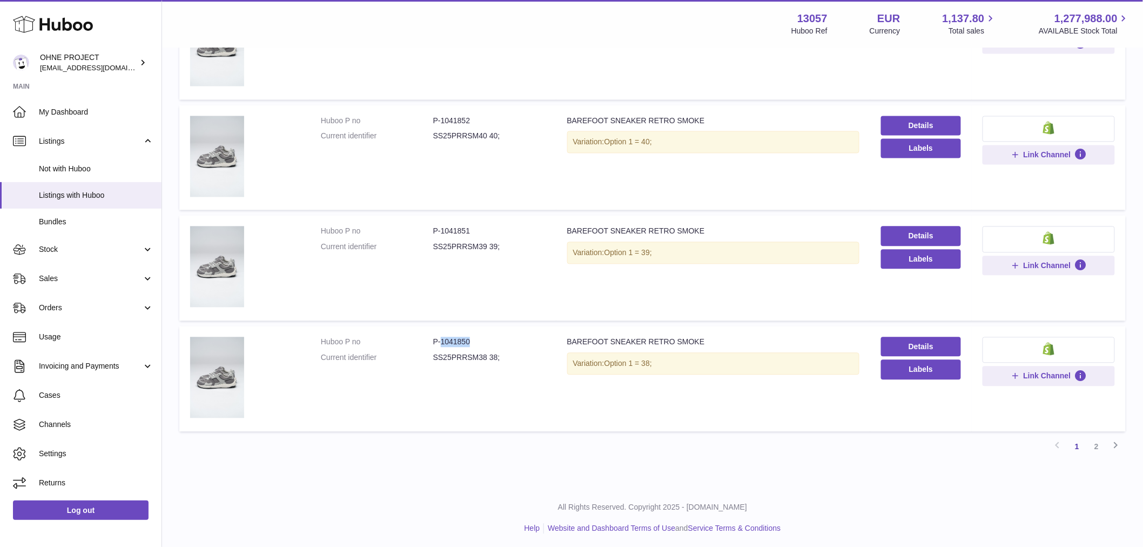
drag, startPoint x: 439, startPoint y: 335, endPoint x: 500, endPoint y: 336, distance: 61.0
click at [499, 336] on dd "P-1041850" at bounding box center [489, 341] width 112 height 10
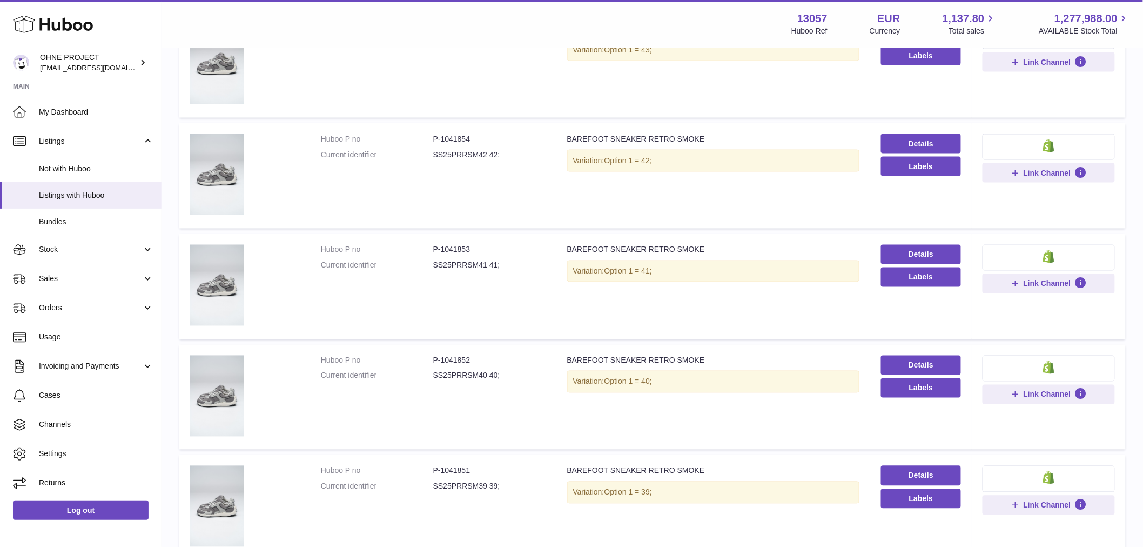
scroll to position [562, 0]
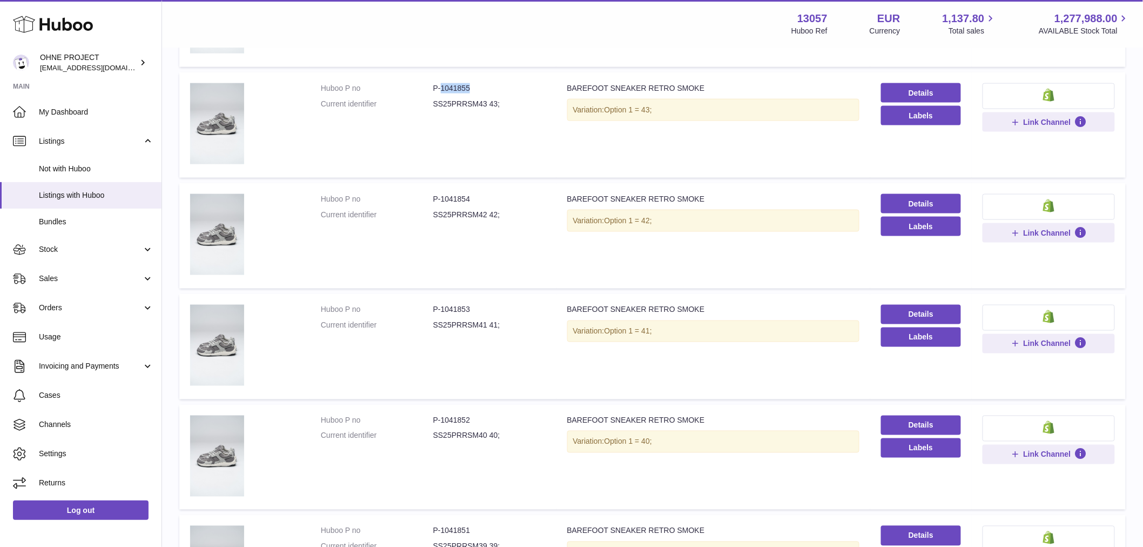
drag, startPoint x: 440, startPoint y: 83, endPoint x: 503, endPoint y: 89, distance: 63.5
click at [495, 88] on dd "P-1041855" at bounding box center [489, 88] width 112 height 10
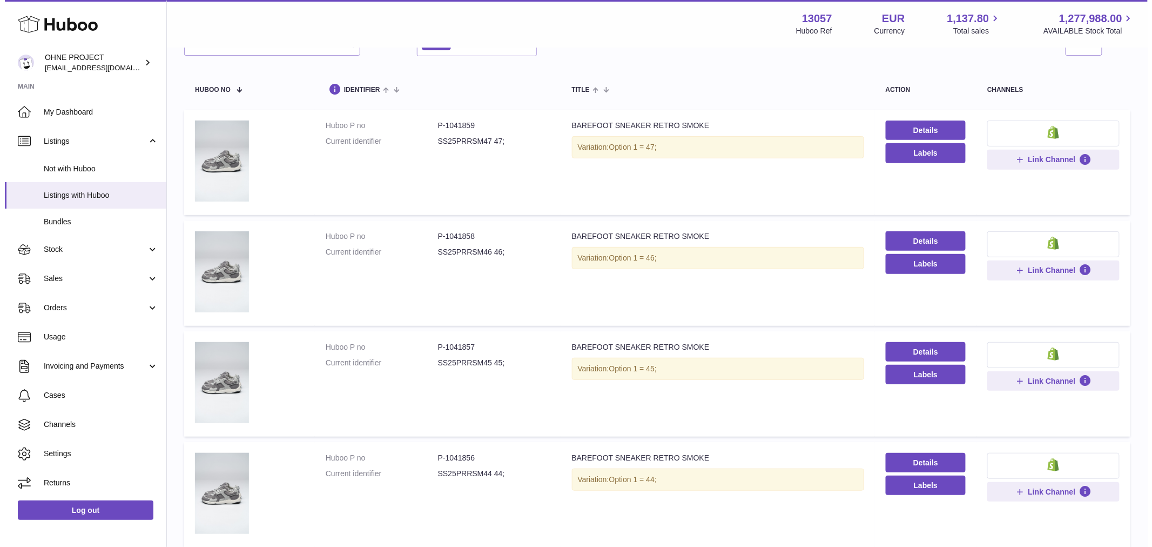
scroll to position [0, 0]
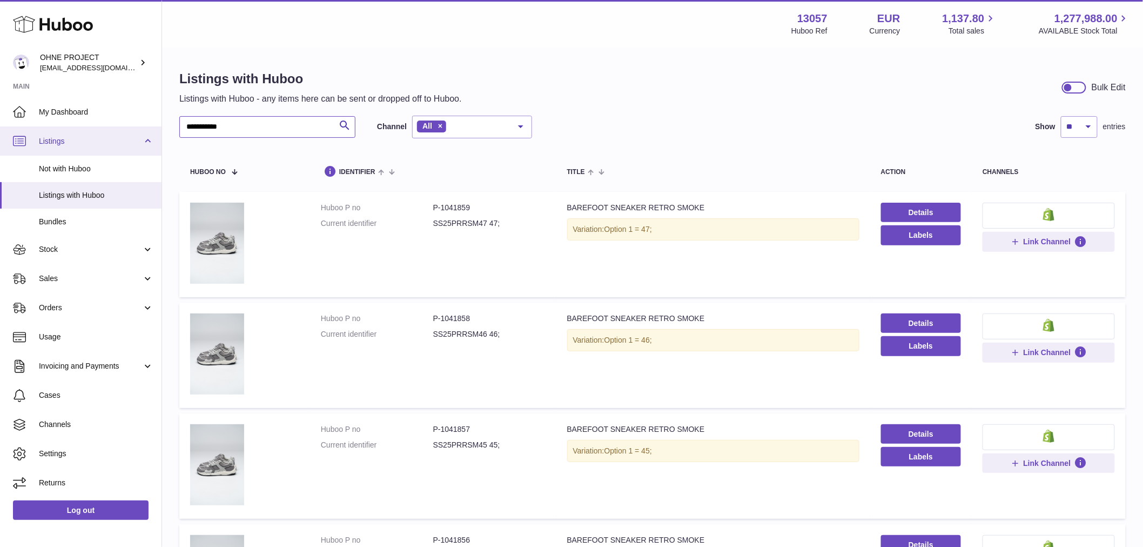
drag, startPoint x: 170, startPoint y: 126, endPoint x: 147, endPoint y: 126, distance: 22.7
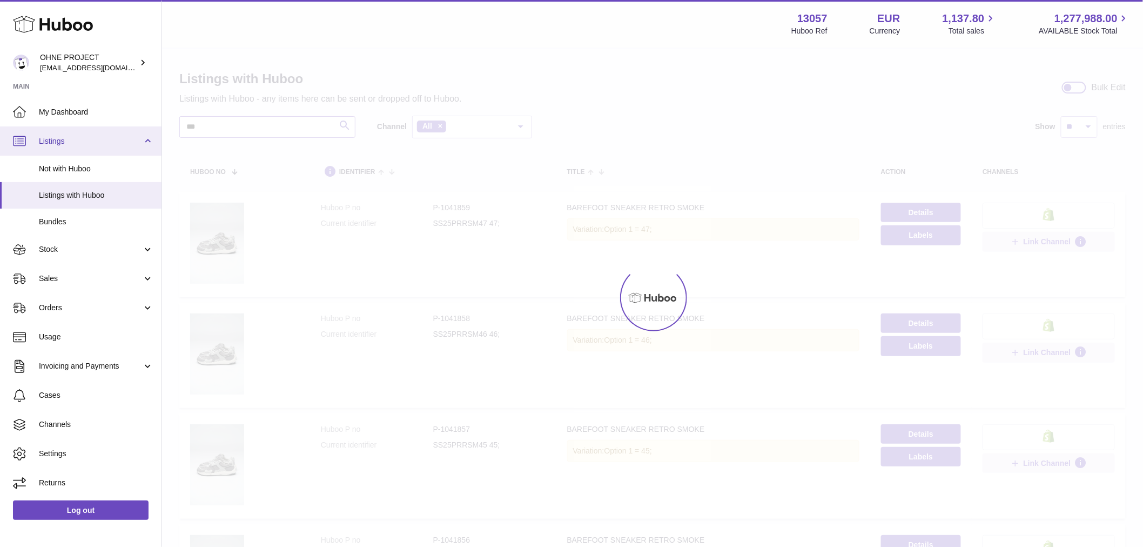
type input "***"
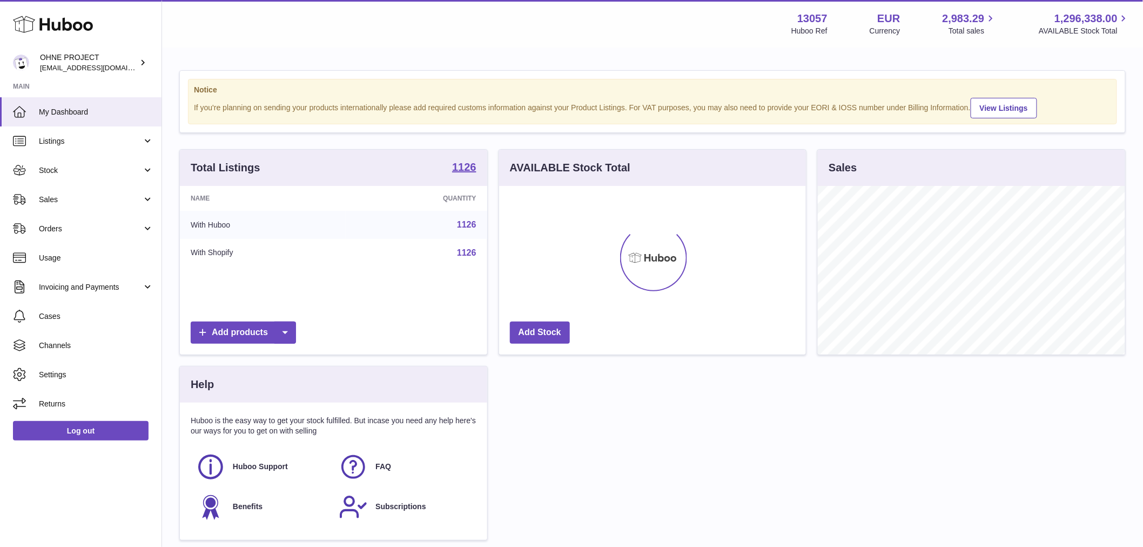
scroll to position [169, 307]
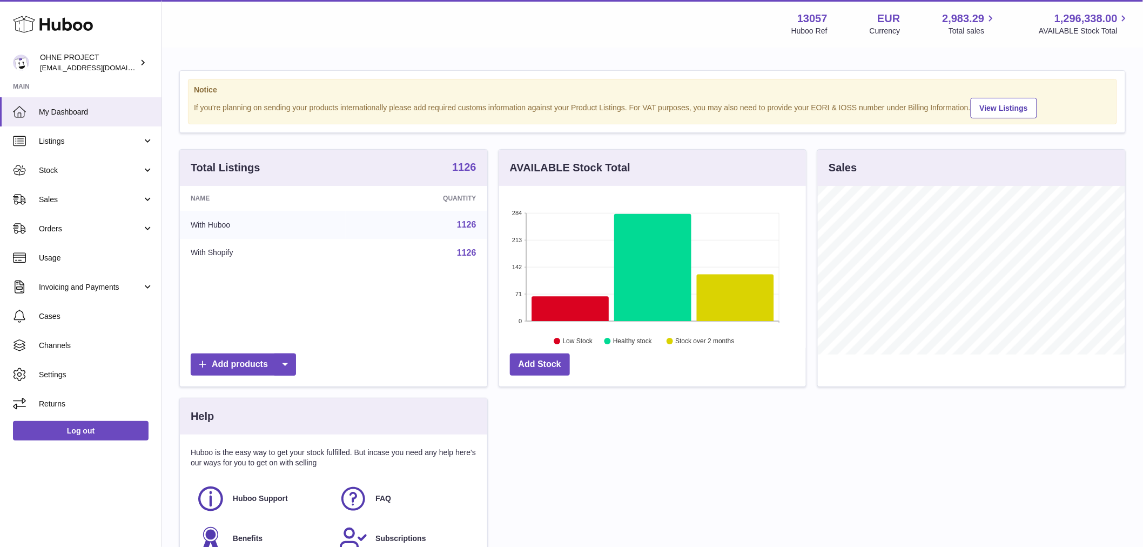
click at [470, 172] on strong "1126" at bounding box center [464, 166] width 24 height 11
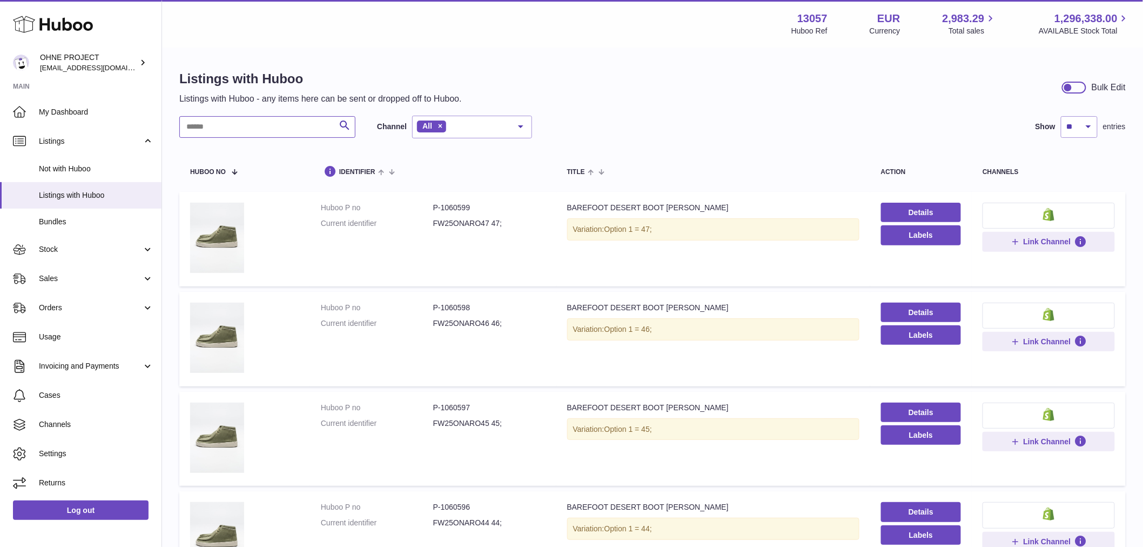
click at [286, 126] on input "text" at bounding box center [267, 127] width 176 height 22
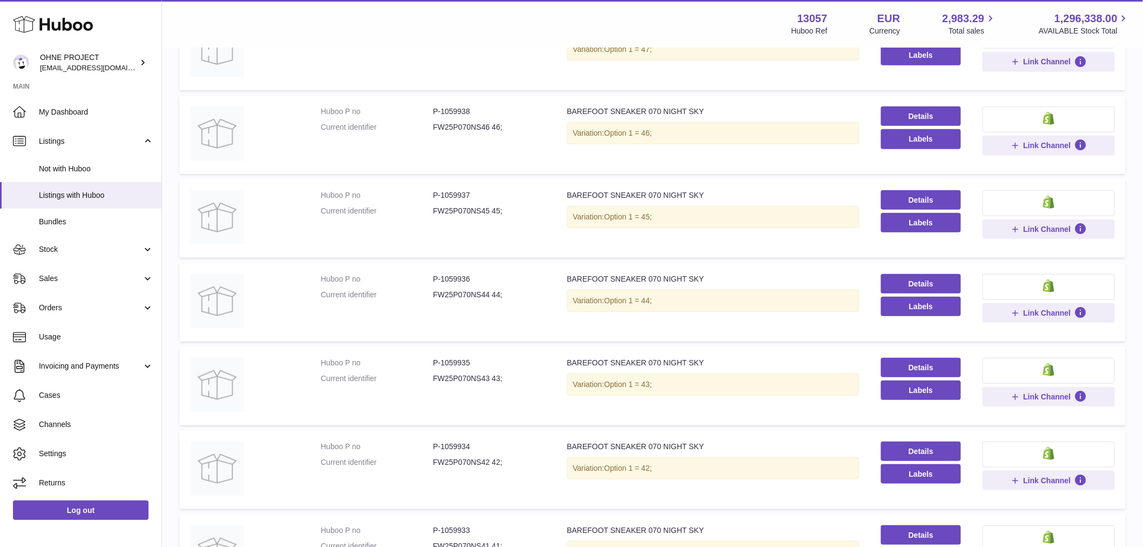
scroll to position [300, 0]
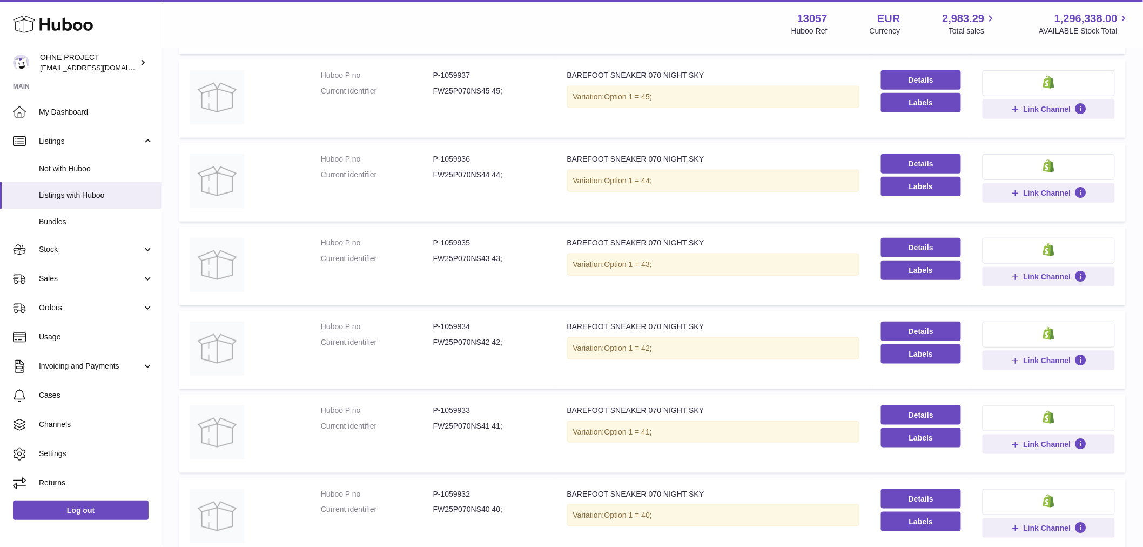
type input "*********"
drag, startPoint x: 439, startPoint y: 321, endPoint x: 508, endPoint y: 320, distance: 68.6
click at [508, 321] on dd "P-1059934" at bounding box center [489, 326] width 112 height 10
copy dd "1059934"
drag, startPoint x: 438, startPoint y: 239, endPoint x: 524, endPoint y: 237, distance: 85.9
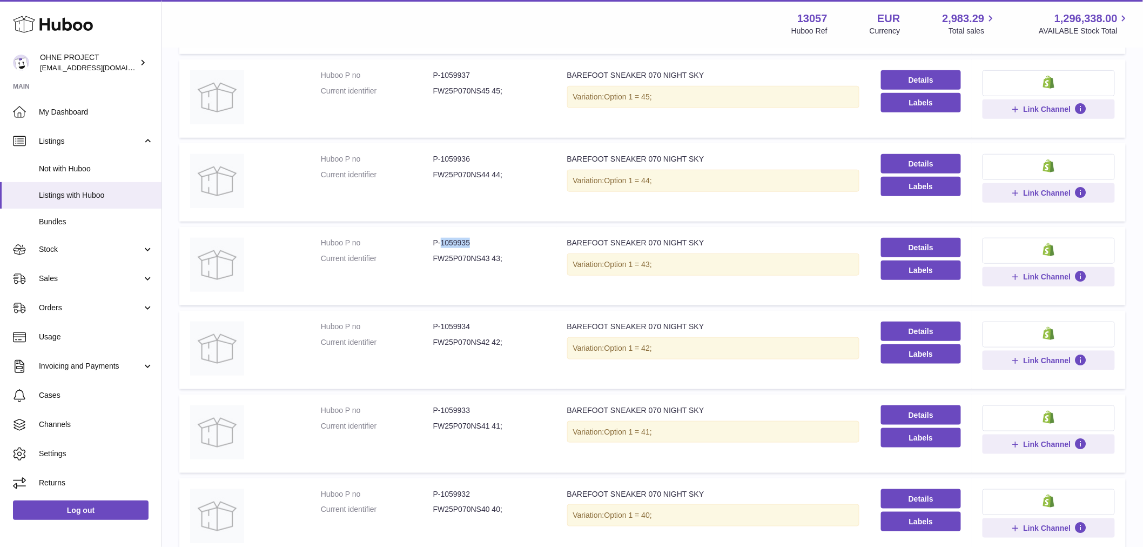
click at [524, 238] on dd "P-1059935" at bounding box center [489, 243] width 112 height 10
copy dd "1059935"
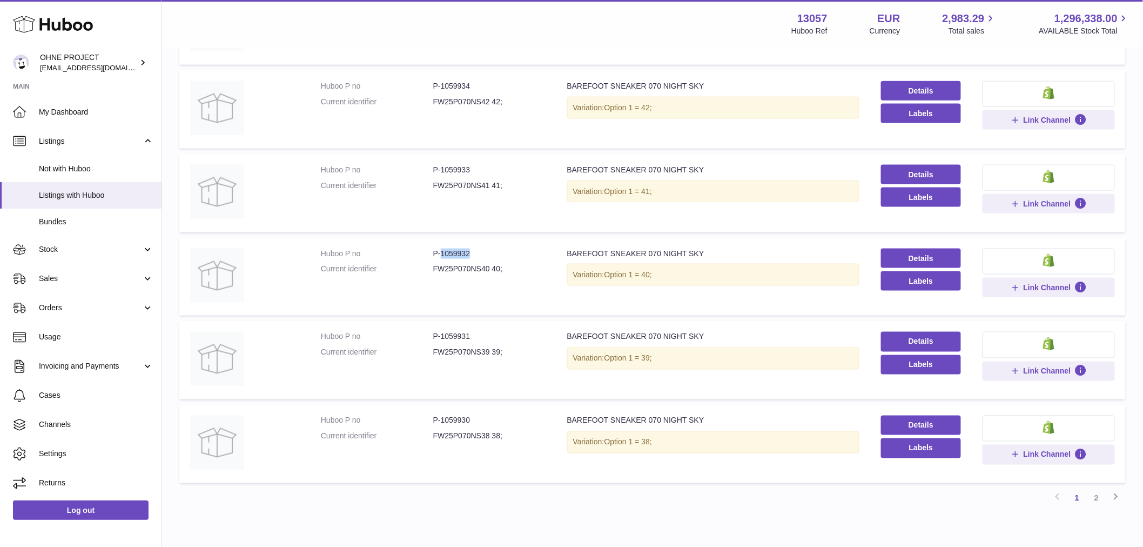
drag, startPoint x: 439, startPoint y: 249, endPoint x: 522, endPoint y: 240, distance: 83.6
click at [518, 240] on td "Huboo P no P-1059932 Current identifier FW25P070NS40 40;" at bounding box center [433, 277] width 246 height 78
copy dd "1059932"
drag, startPoint x: 440, startPoint y: 332, endPoint x: 489, endPoint y: 329, distance: 49.7
click at [489, 332] on dd "P-1059931" at bounding box center [489, 337] width 112 height 10
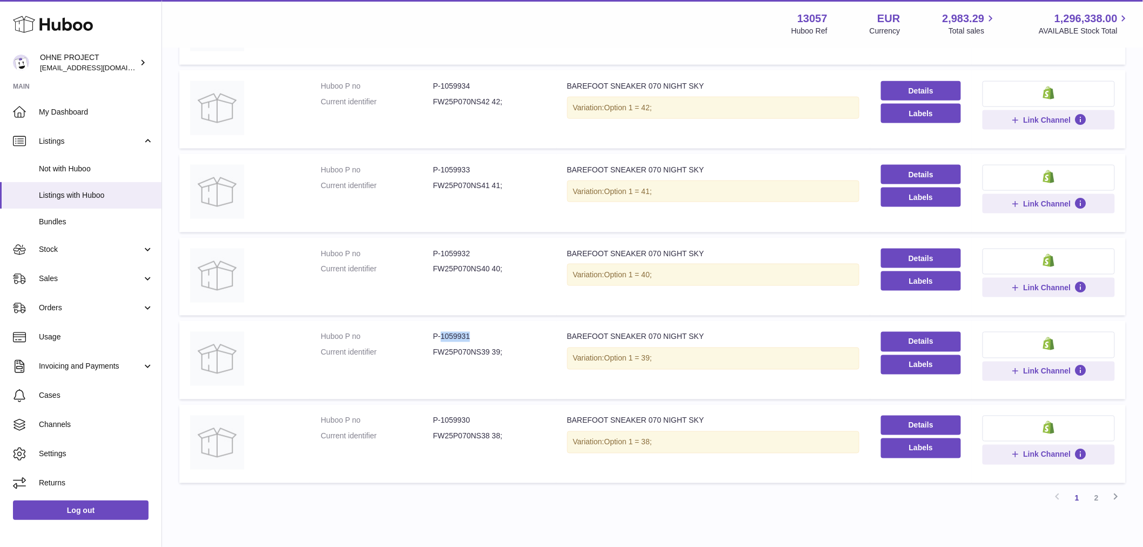
copy dd "1059931"
